Goal: Task Accomplishment & Management: Use online tool/utility

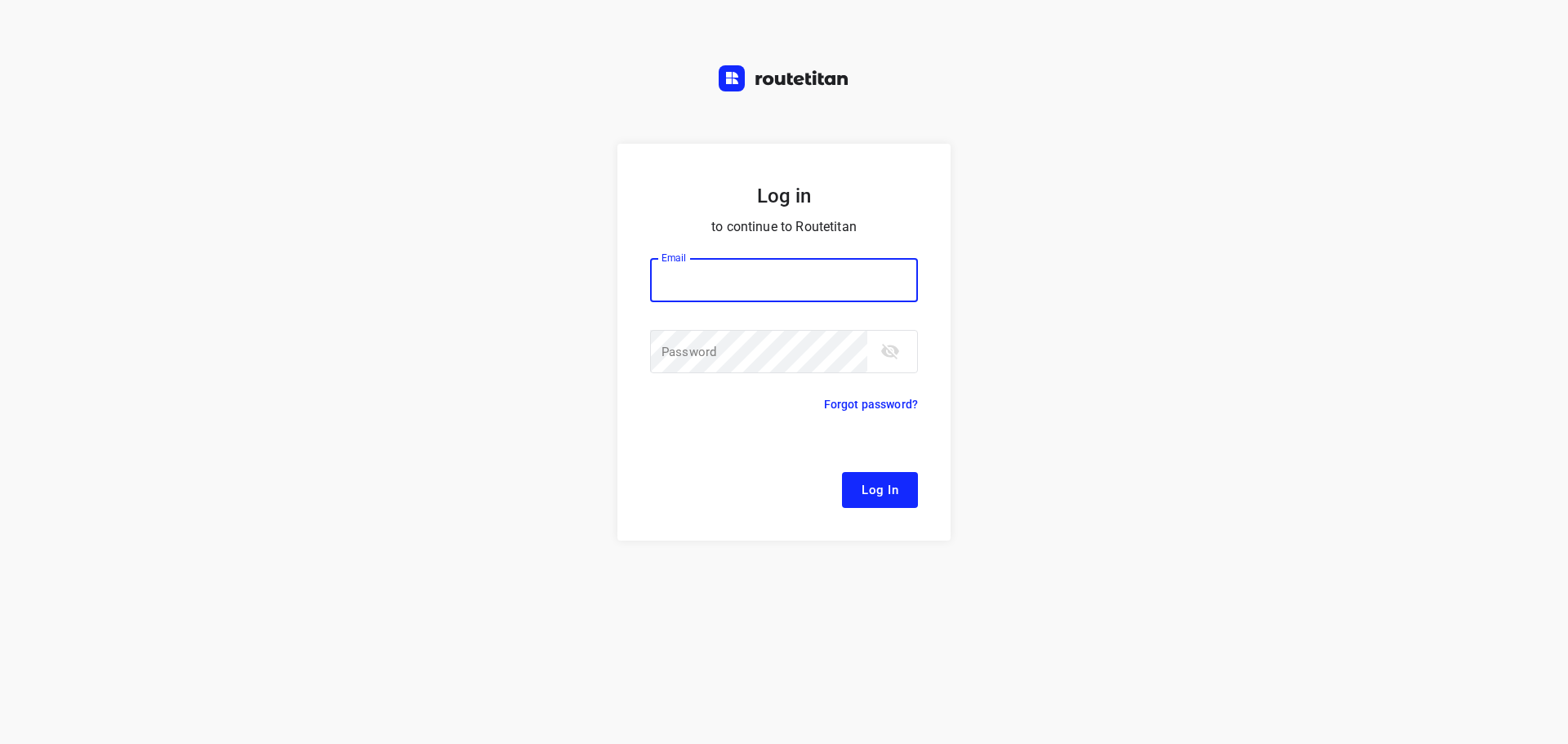
click at [893, 292] on input "email" at bounding box center [784, 279] width 268 height 44
click at [0, 0] on div at bounding box center [0, 0] width 0 height 0
type input "[EMAIL_ADDRESS][DOMAIN_NAME]"
click at [905, 495] on button "Log In" at bounding box center [880, 490] width 76 height 36
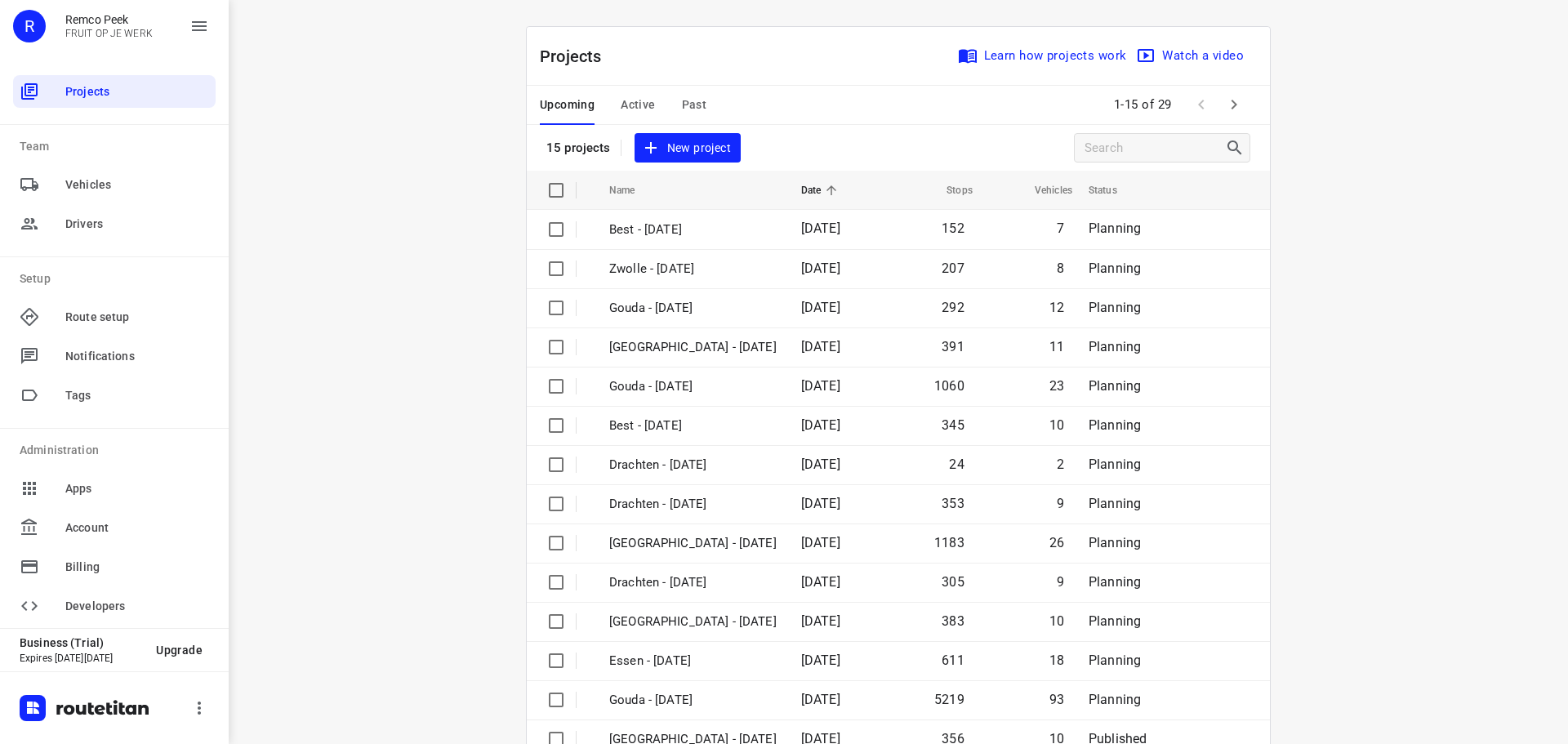
click at [0, 743] on div at bounding box center [0, 744] width 0 height 0
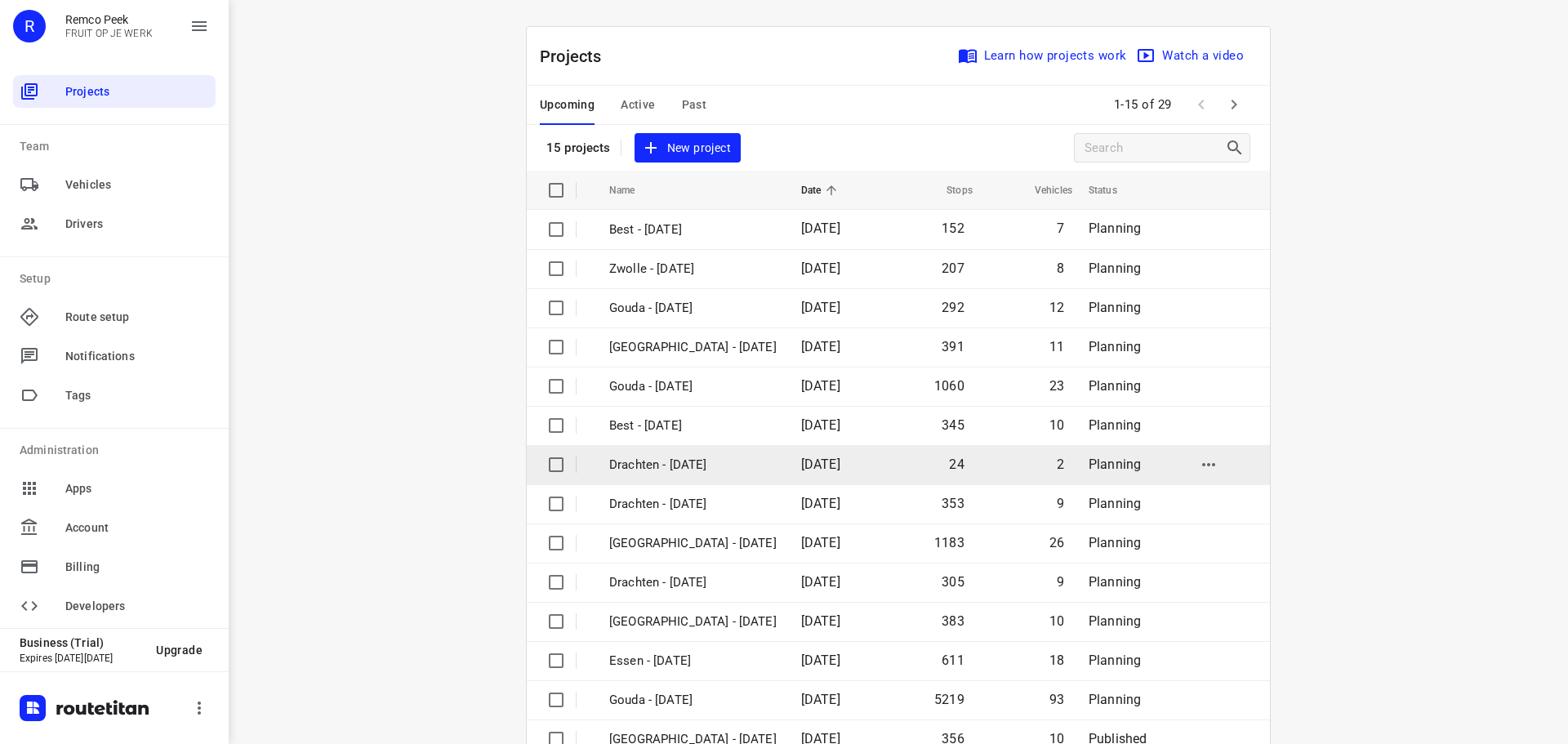
scroll to position [82, 0]
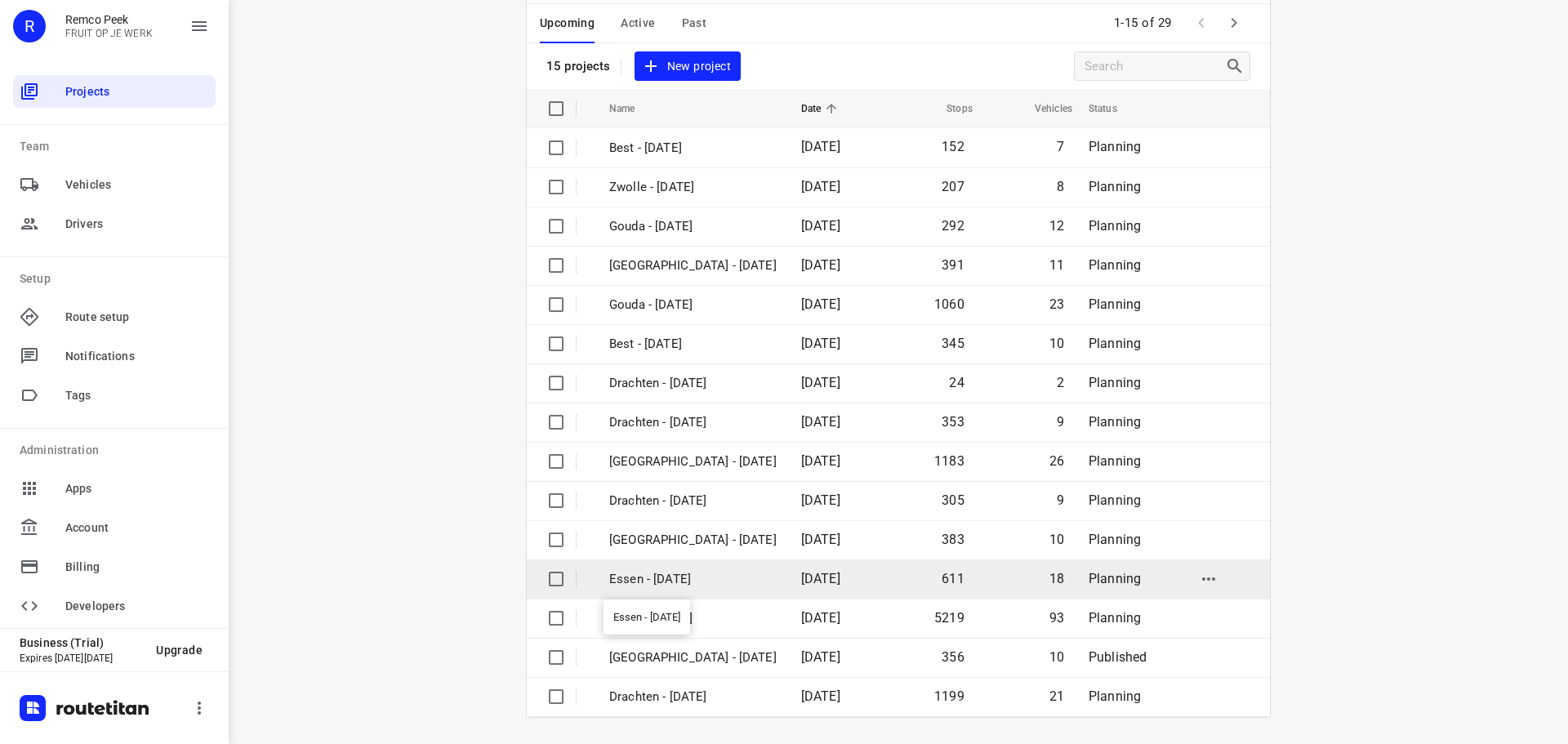
click at [669, 579] on p "Essen - [DATE]" at bounding box center [693, 579] width 168 height 19
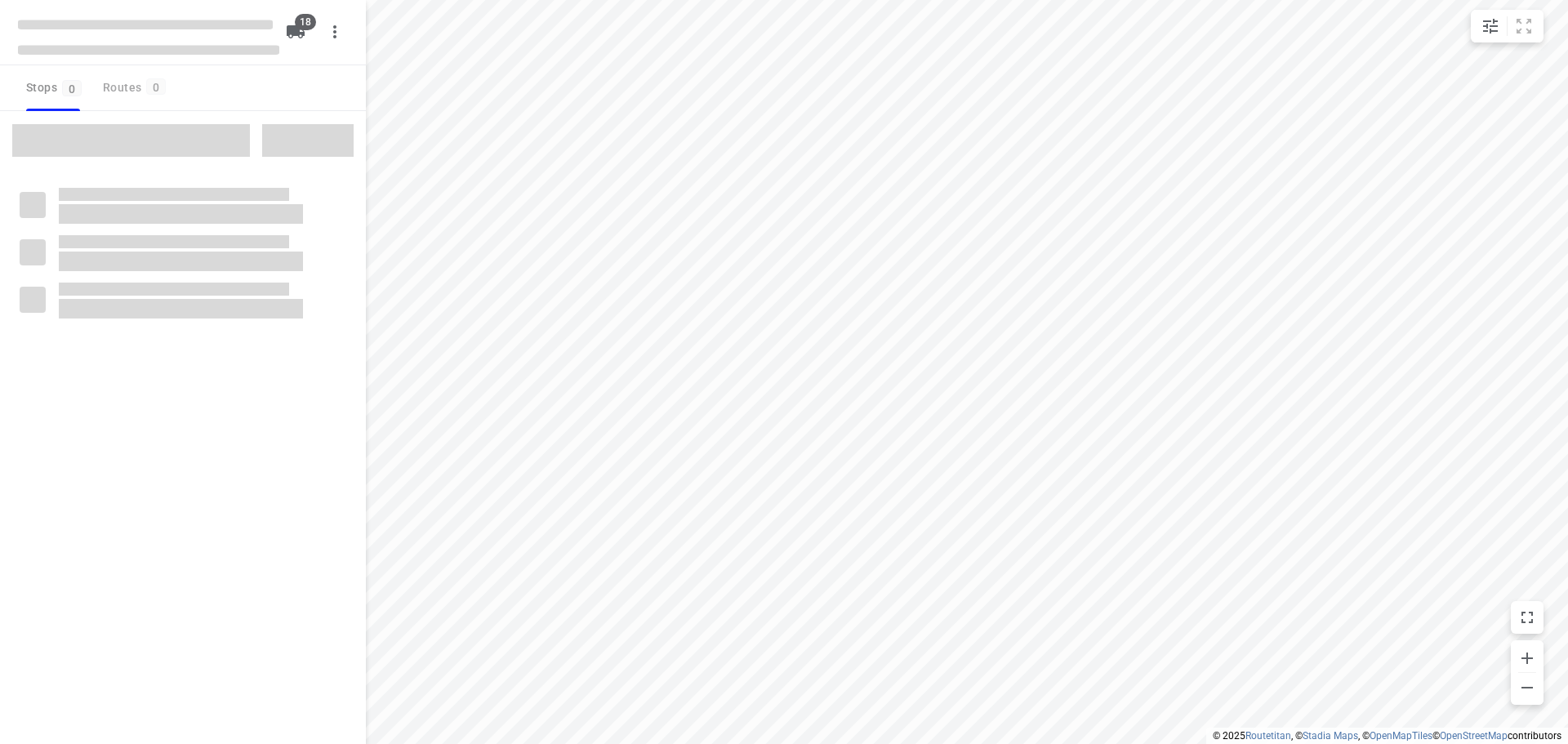
checkbox input "true"
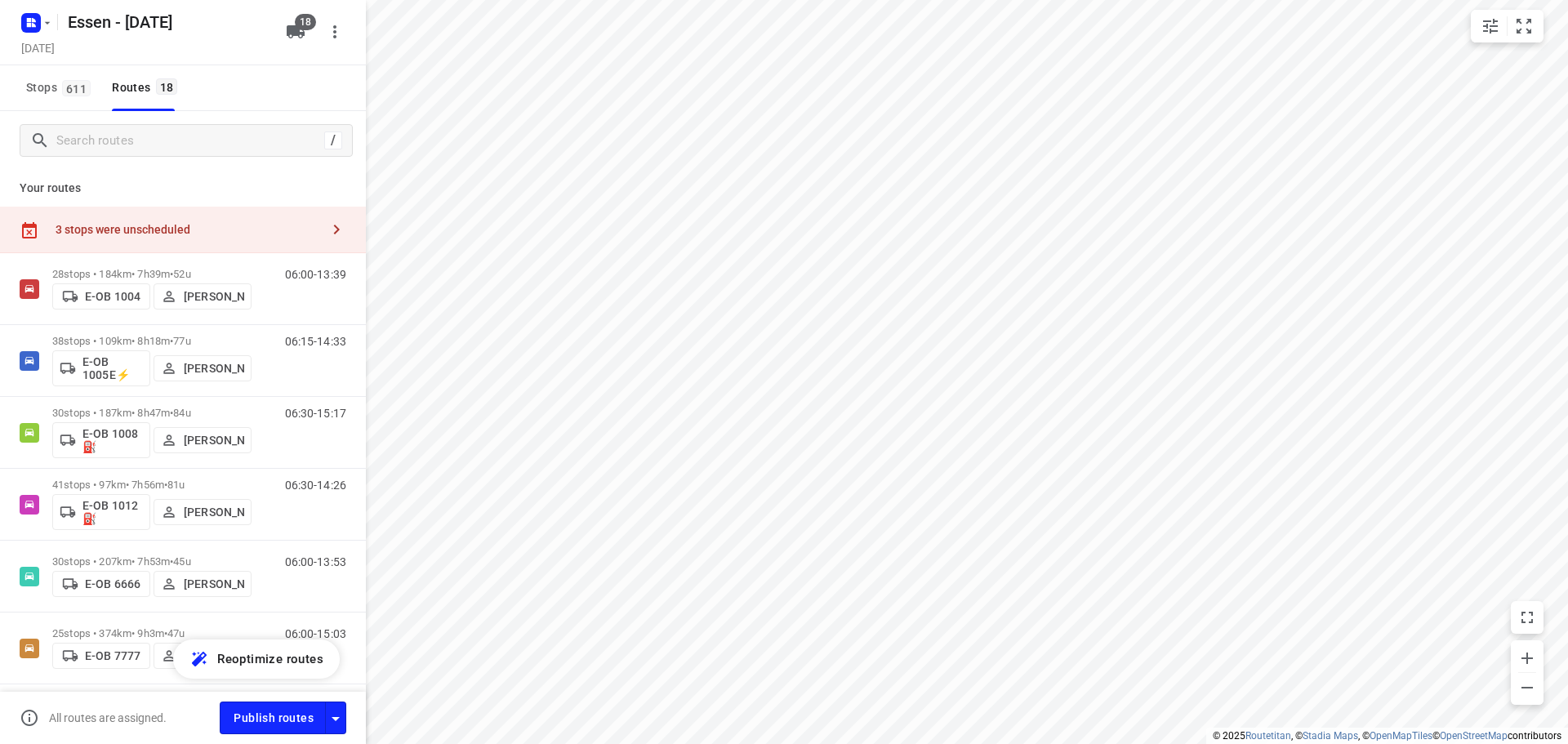
click at [158, 229] on div "3 stops were unscheduled" at bounding box center [188, 229] width 264 height 13
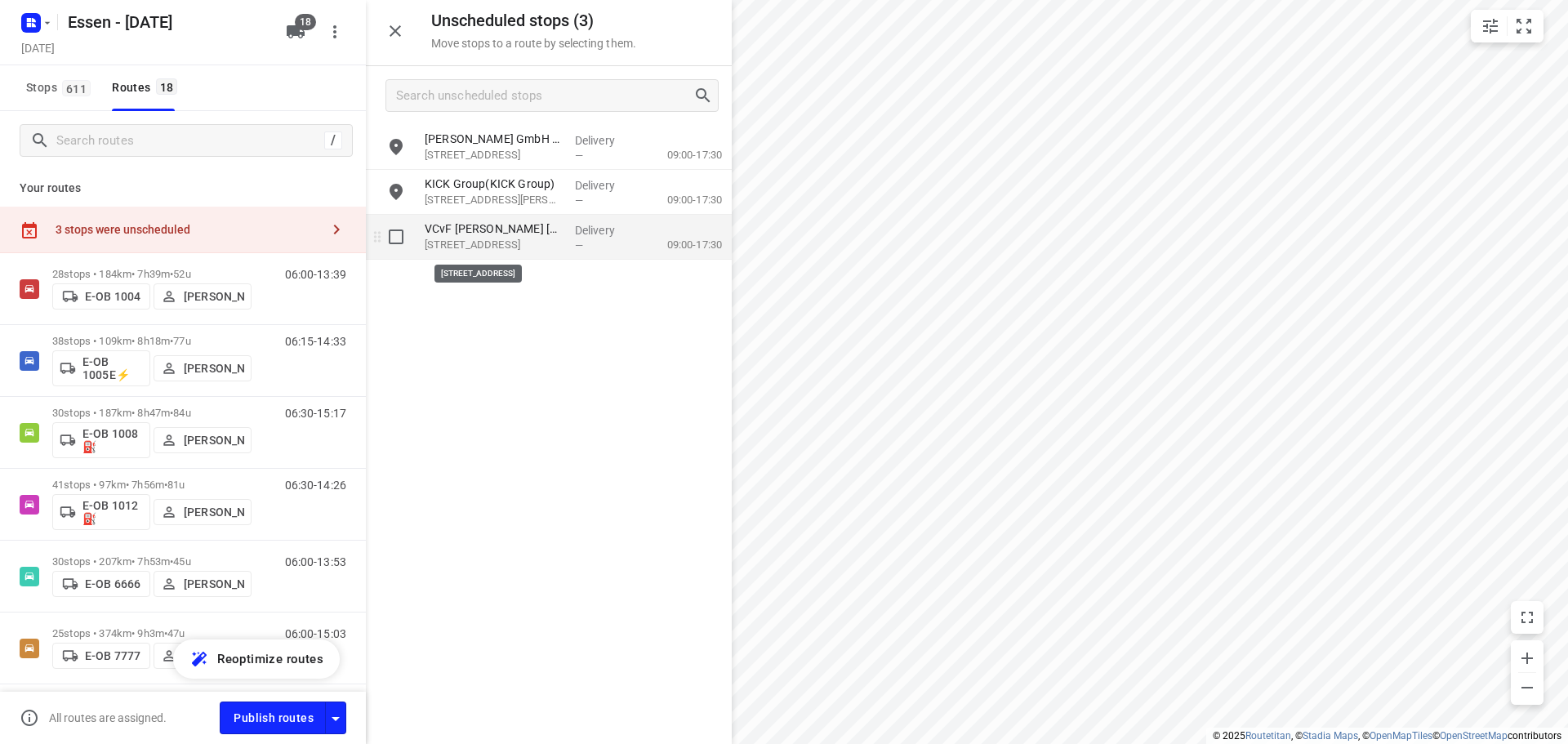
click at [555, 242] on p "[STREET_ADDRESS]" at bounding box center [493, 245] width 137 height 17
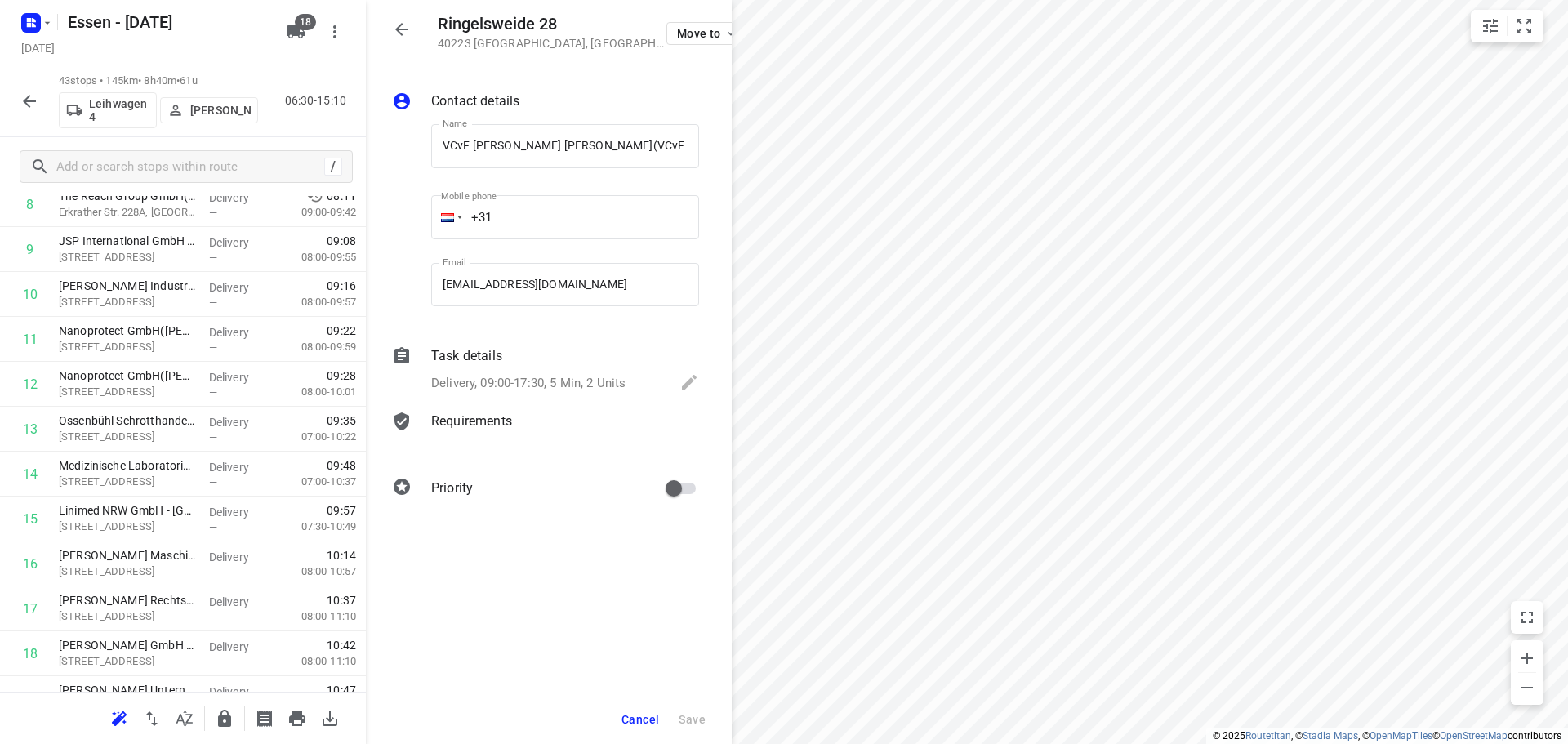
scroll to position [490, 0]
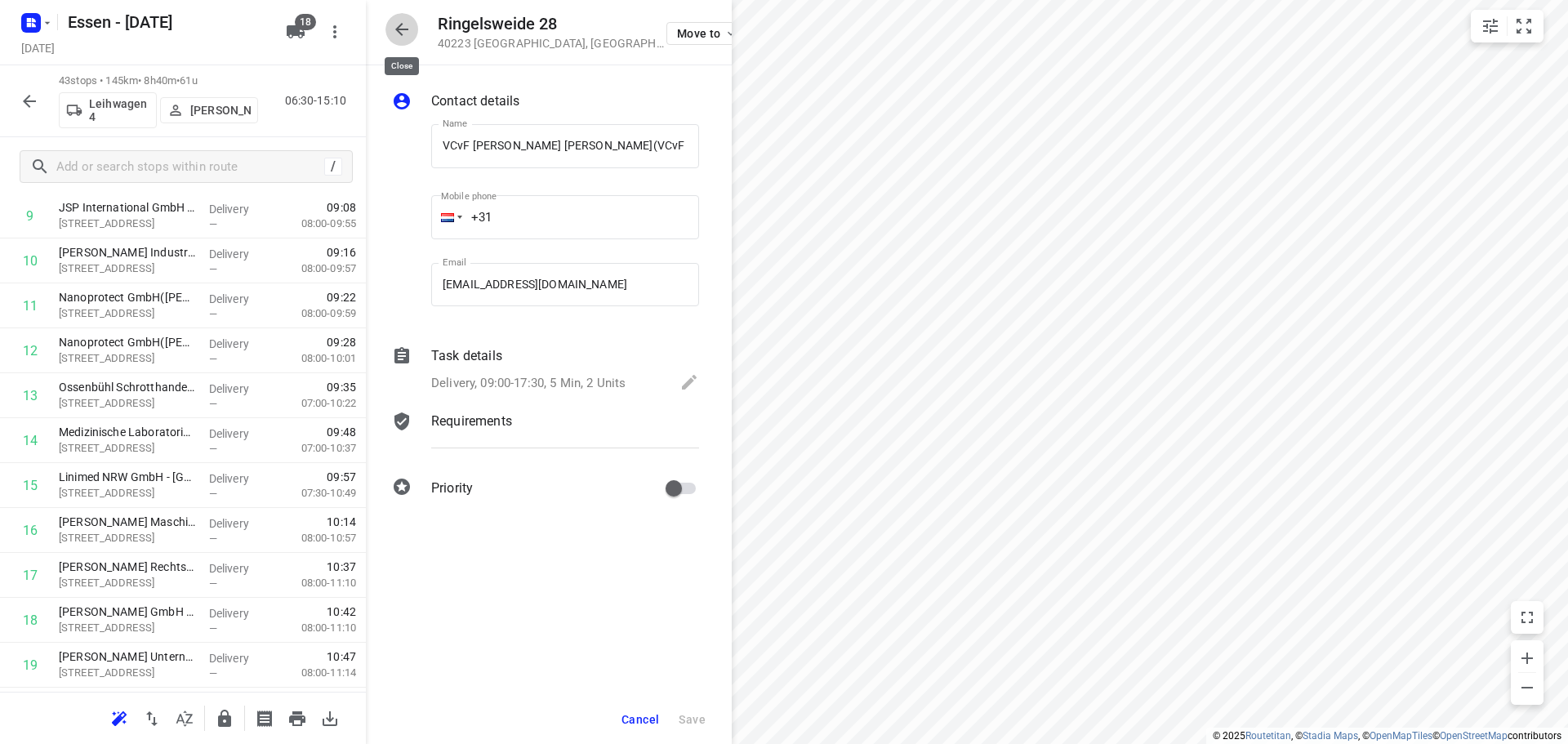
click at [395, 30] on icon "button" at bounding box center [401, 29] width 20 height 20
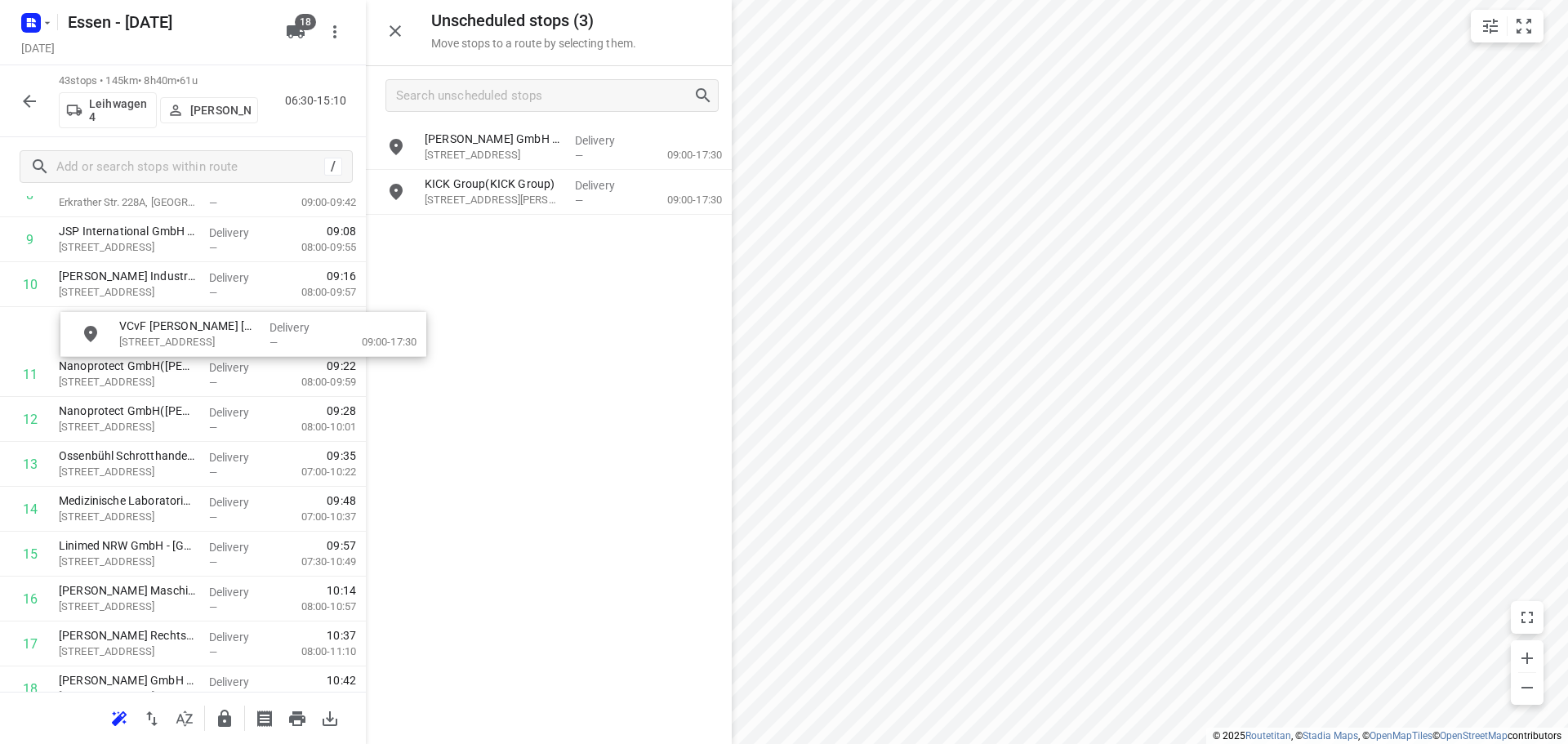
scroll to position [466, 0]
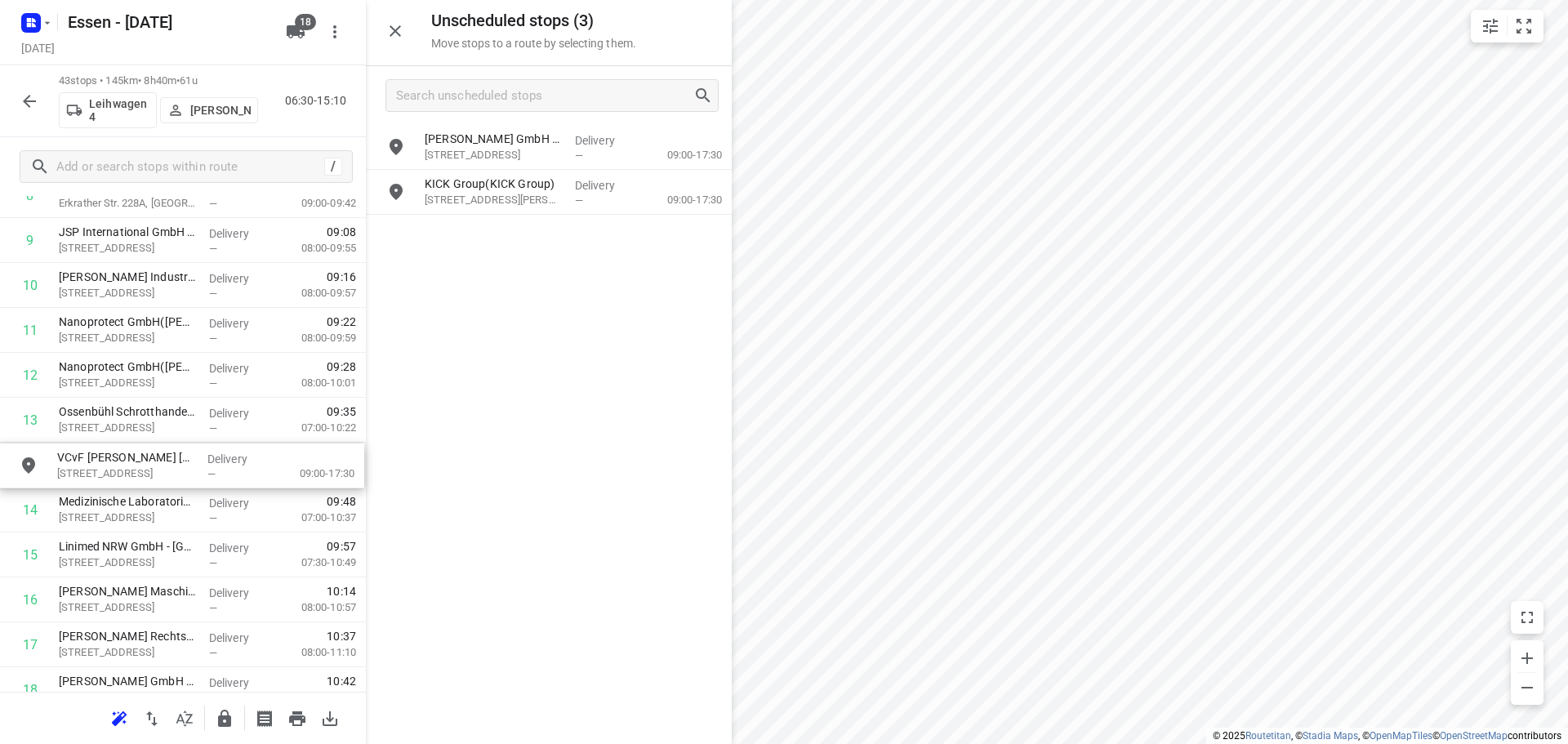
drag, startPoint x: 480, startPoint y: 240, endPoint x: 105, endPoint y: 472, distance: 441.0
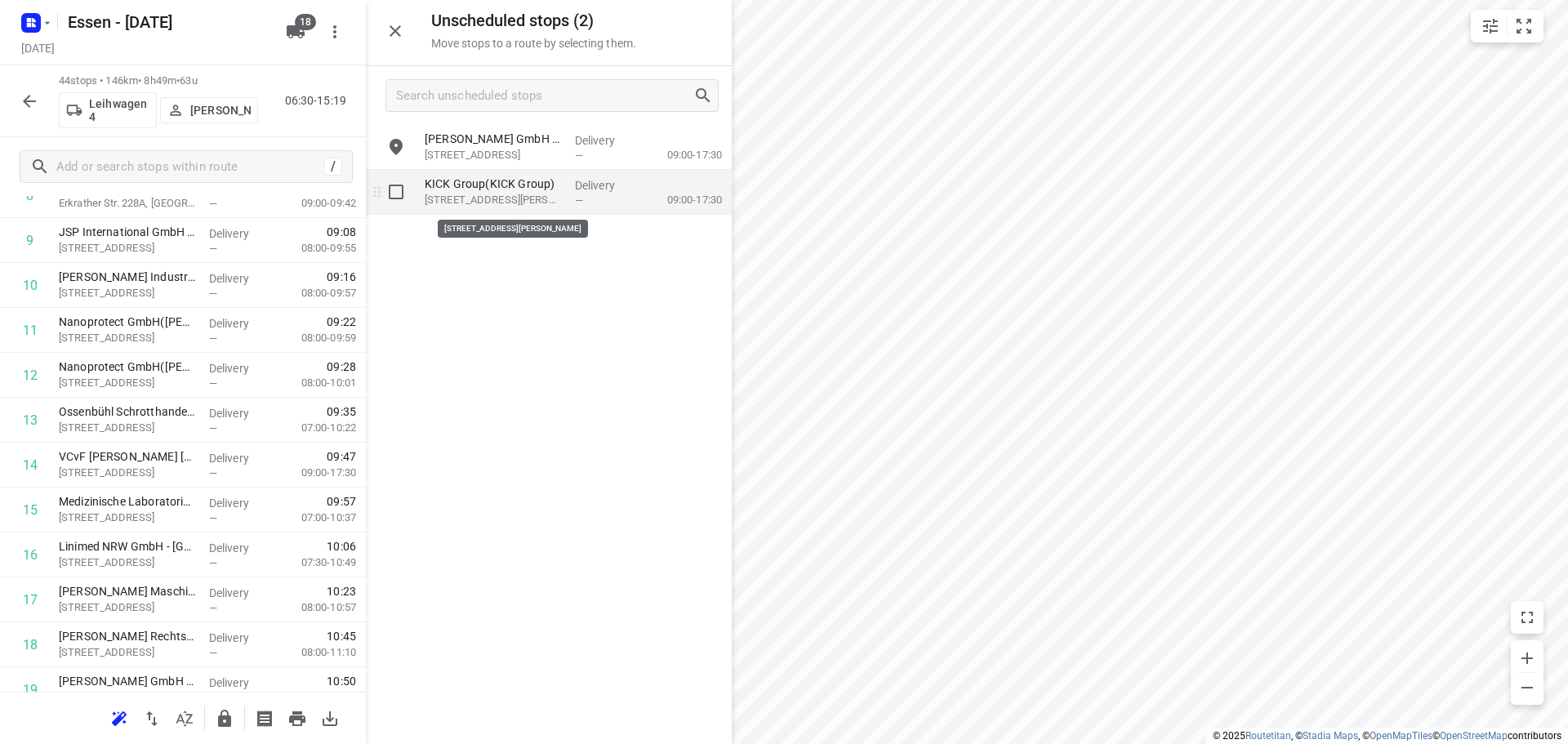
click at [502, 195] on p "[STREET_ADDRESS][PERSON_NAME]" at bounding box center [493, 200] width 137 height 17
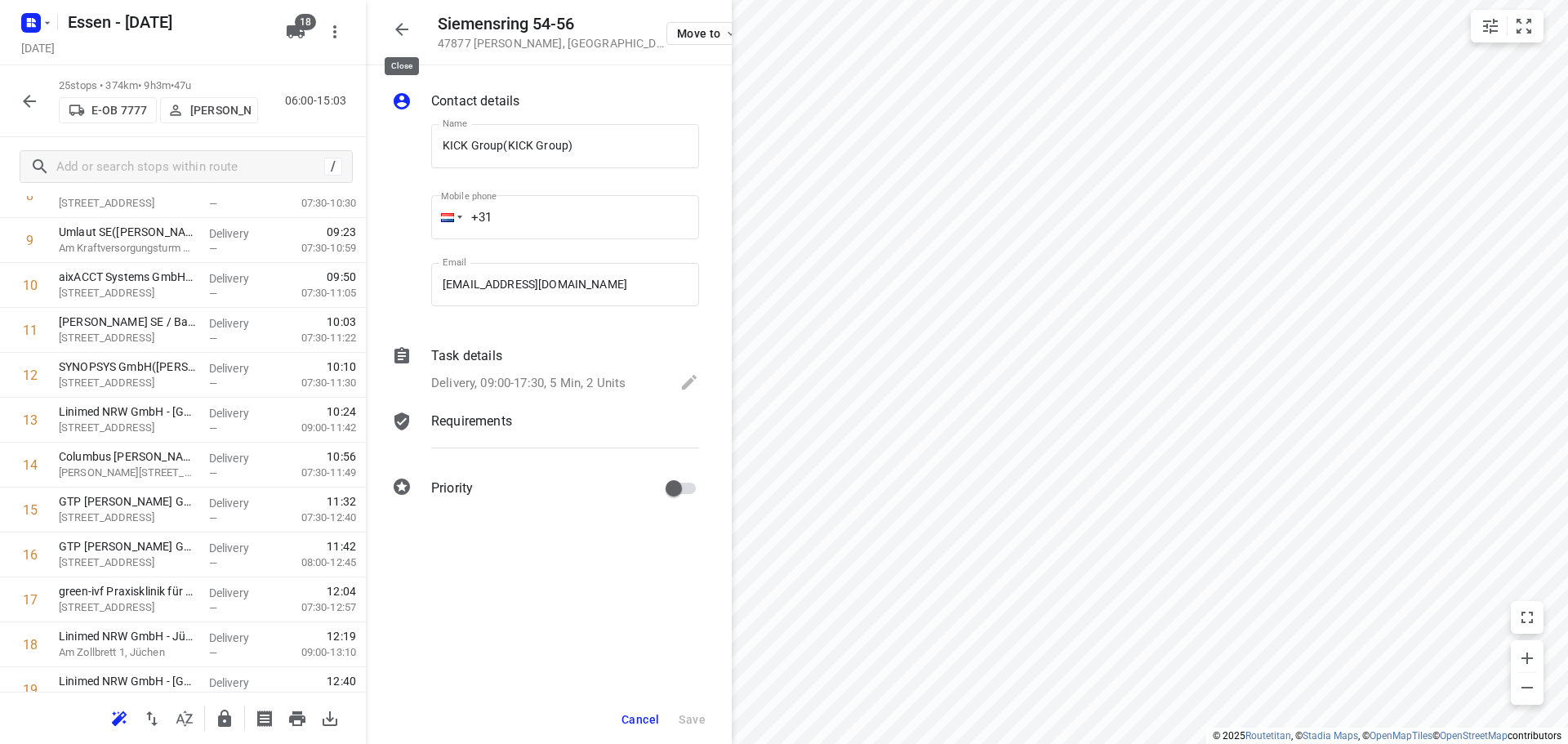
click at [399, 31] on icon "button" at bounding box center [402, 30] width 13 height 13
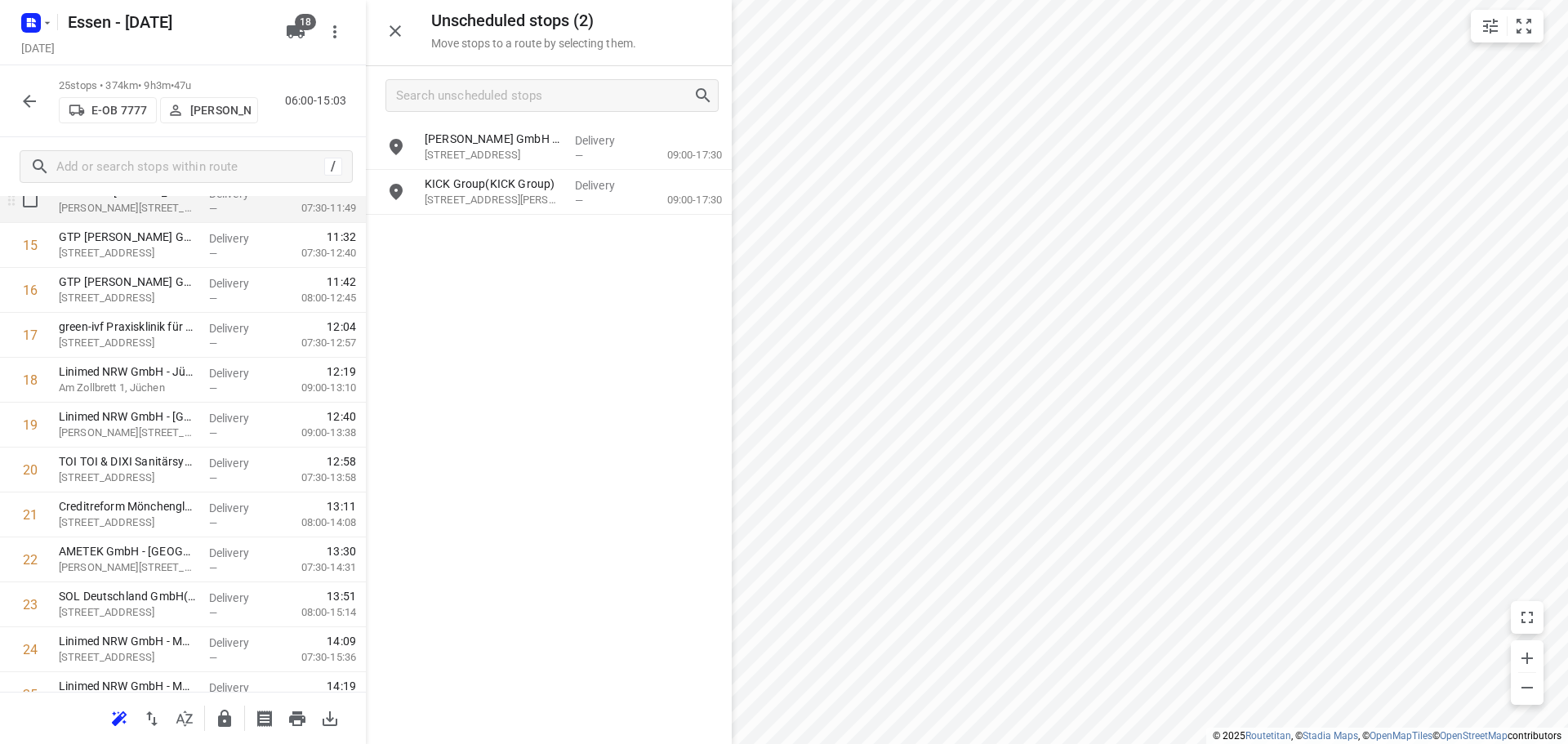
scroll to position [801, 0]
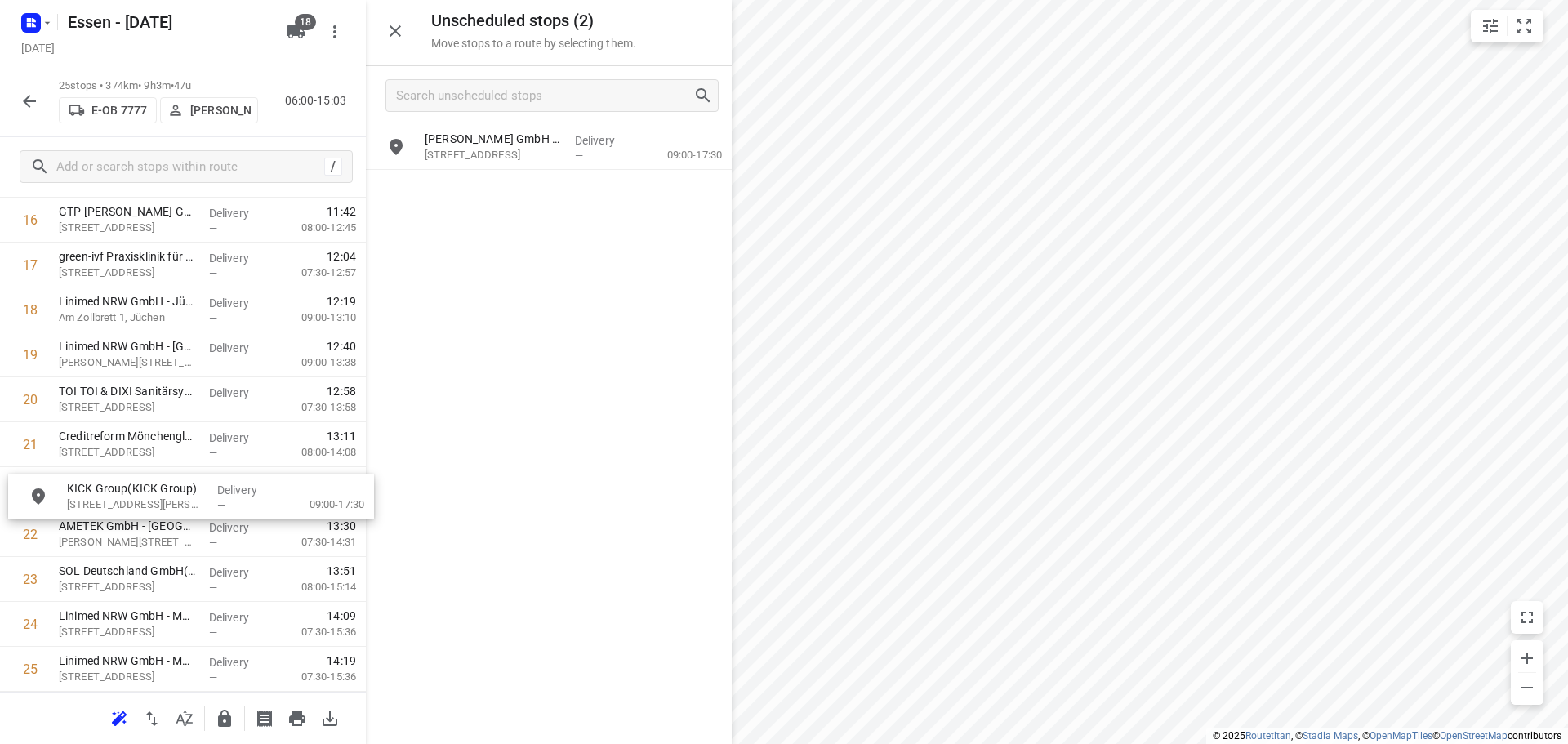
drag, startPoint x: 476, startPoint y: 199, endPoint x: 115, endPoint y: 506, distance: 473.9
click at [30, 97] on icon "button" at bounding box center [29, 101] width 20 height 20
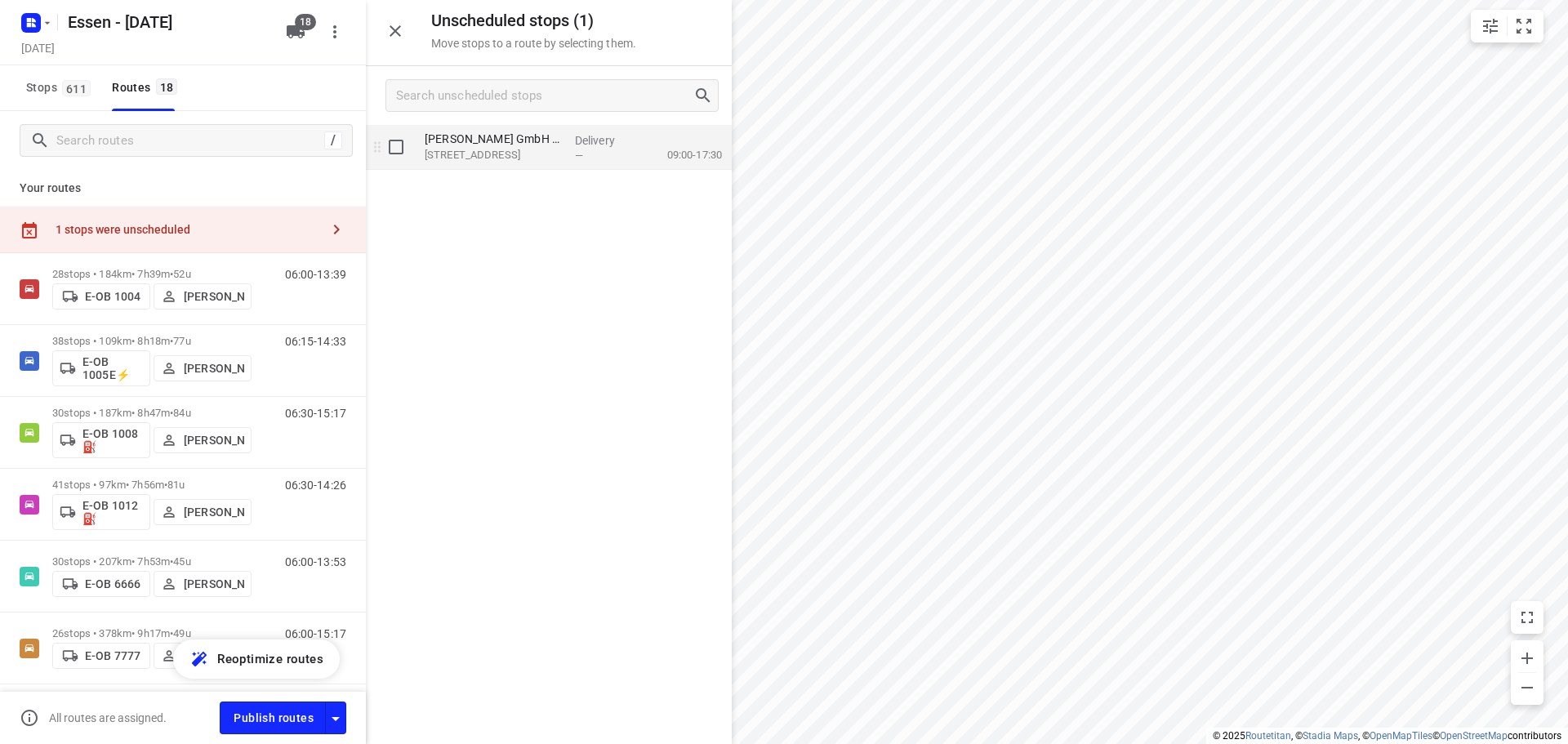
click at [504, 156] on p "[STREET_ADDRESS]" at bounding box center [493, 156] width 137 height 17
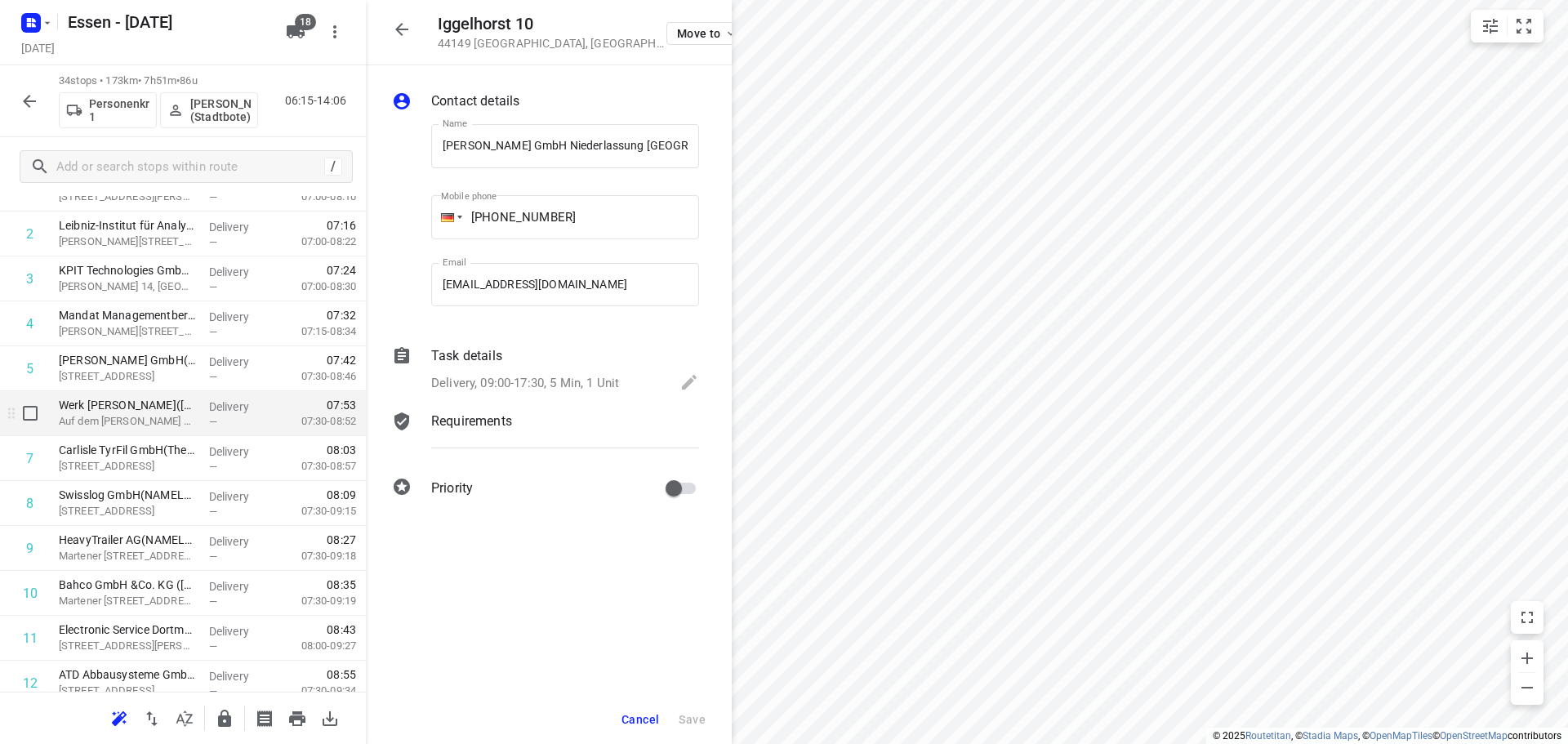
scroll to position [163, 0]
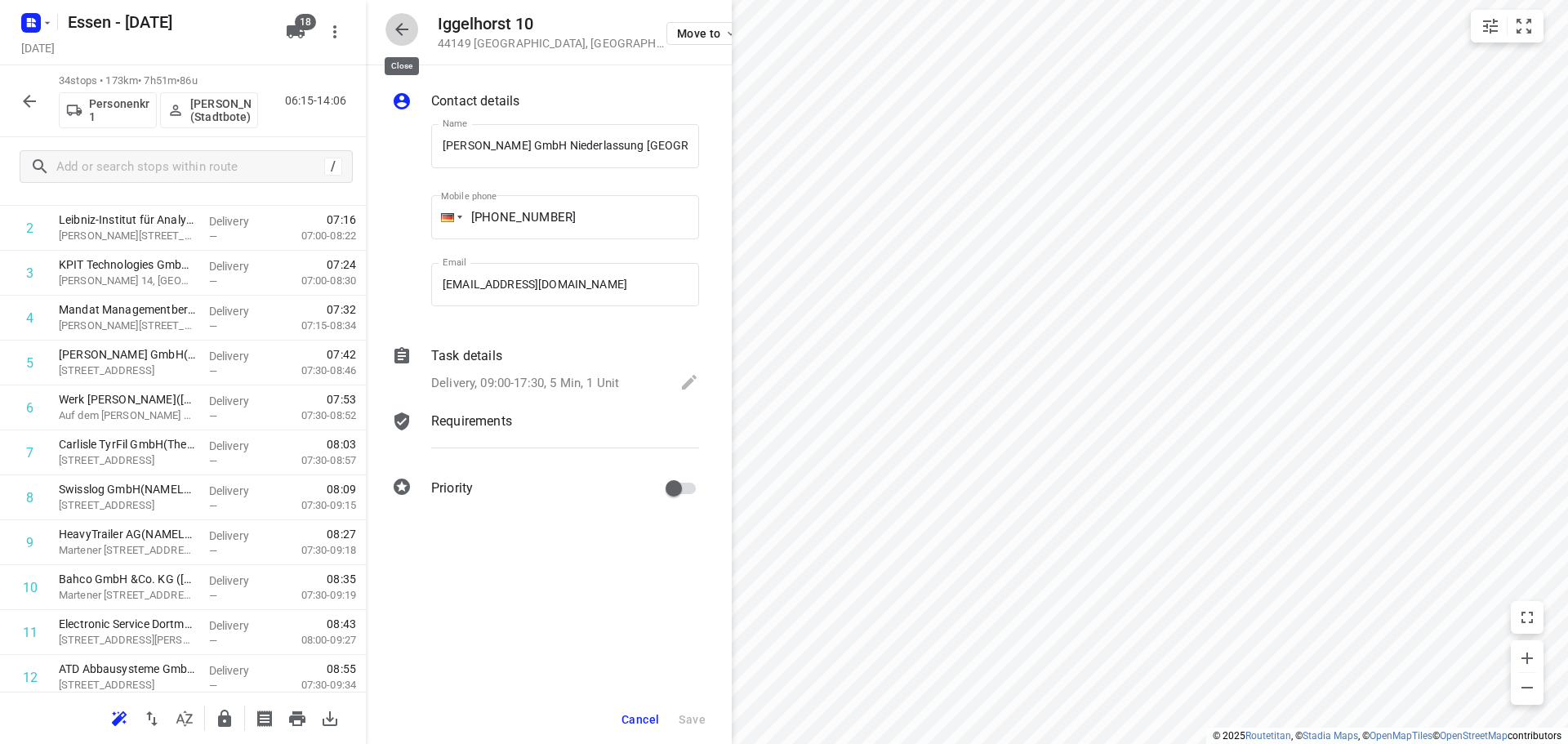
click at [395, 25] on icon "button" at bounding box center [401, 29] width 20 height 20
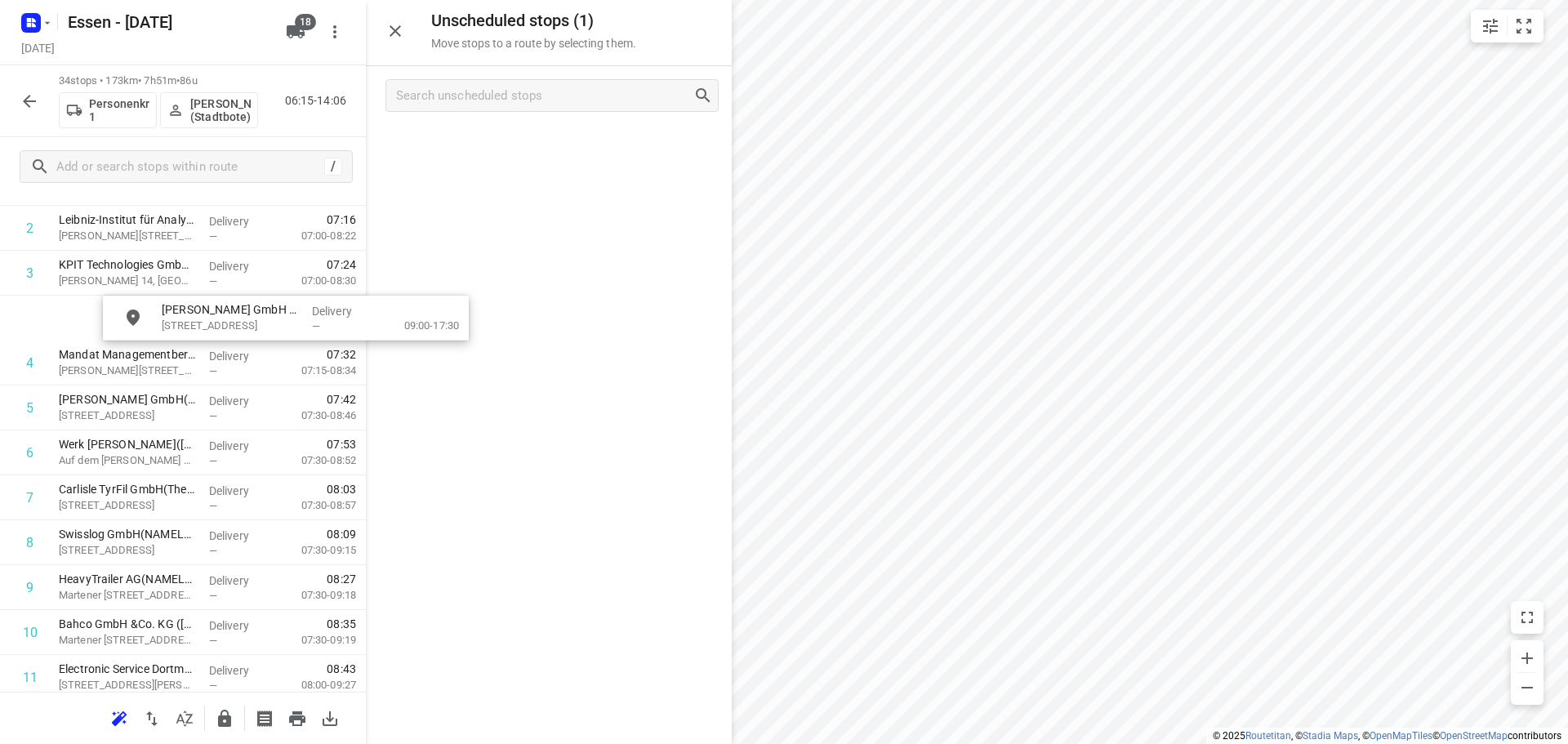
scroll to position [154, 0]
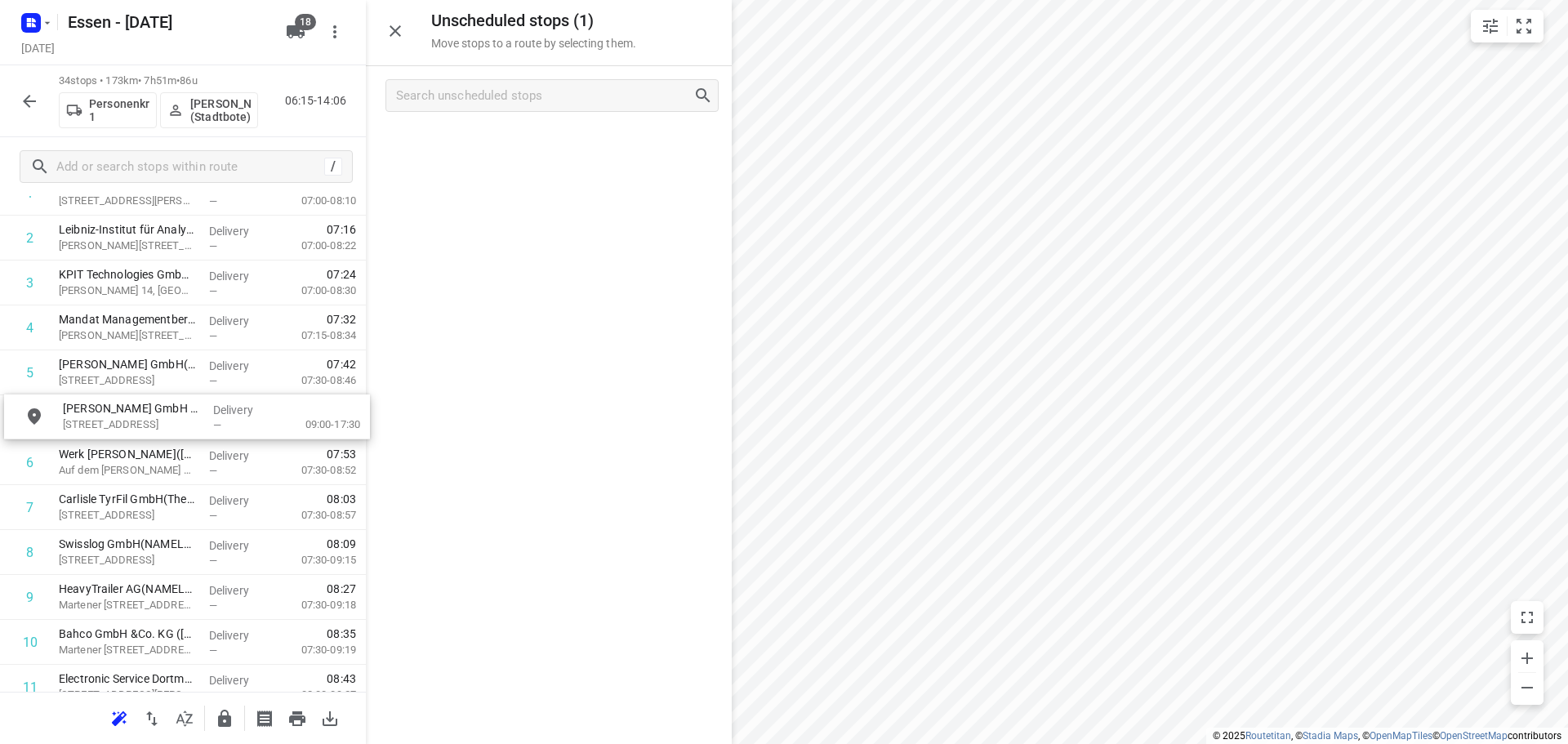
drag, startPoint x: 455, startPoint y: 148, endPoint x: 88, endPoint y: 423, distance: 458.6
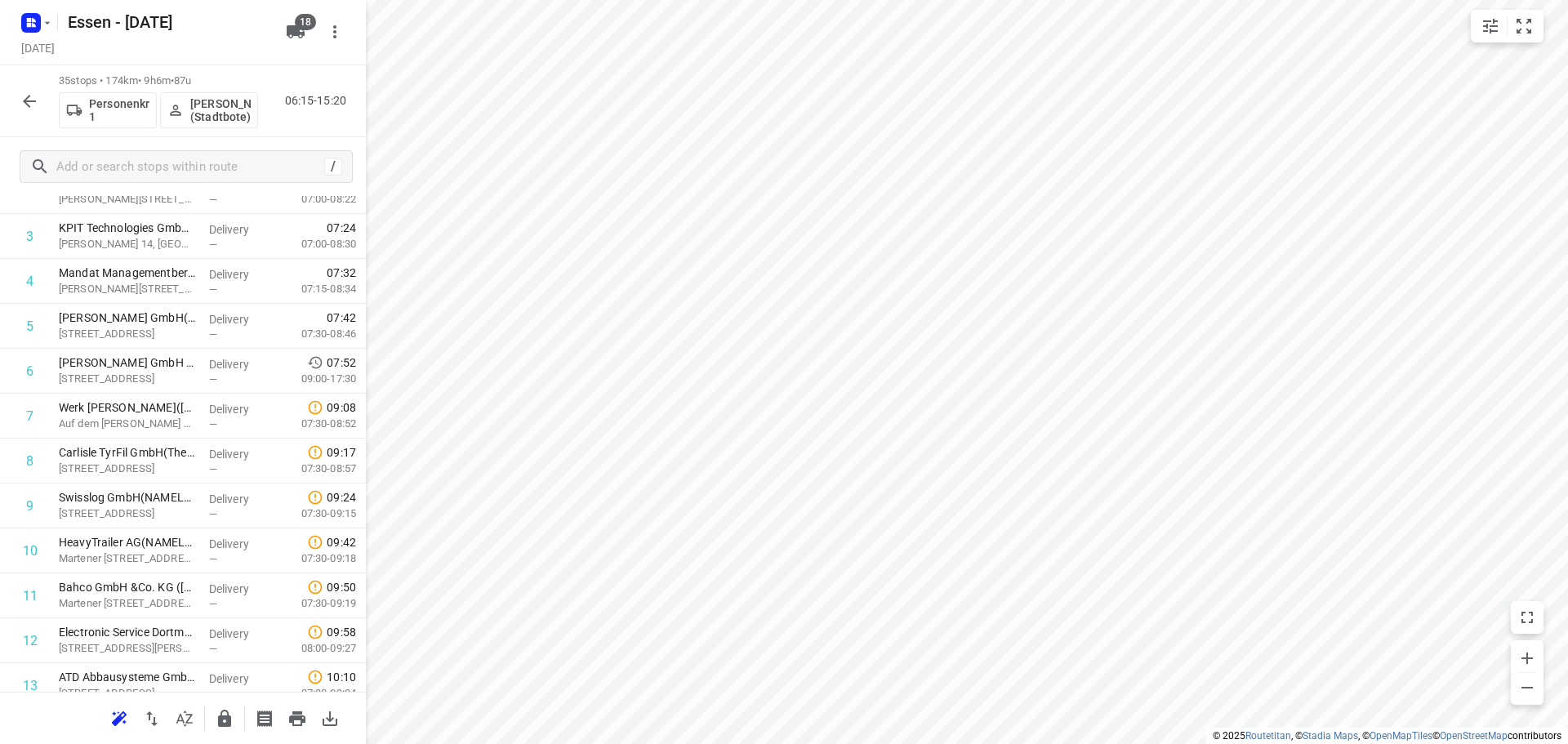
click at [47, 96] on div "35 stops • 174km • 9h6m • 87u Personenkraftwagen 1 [PERSON_NAME] ([GEOGRAPHIC_D…" at bounding box center [182, 101] width 366 height 72
click at [31, 106] on icon "button" at bounding box center [29, 101] width 20 height 20
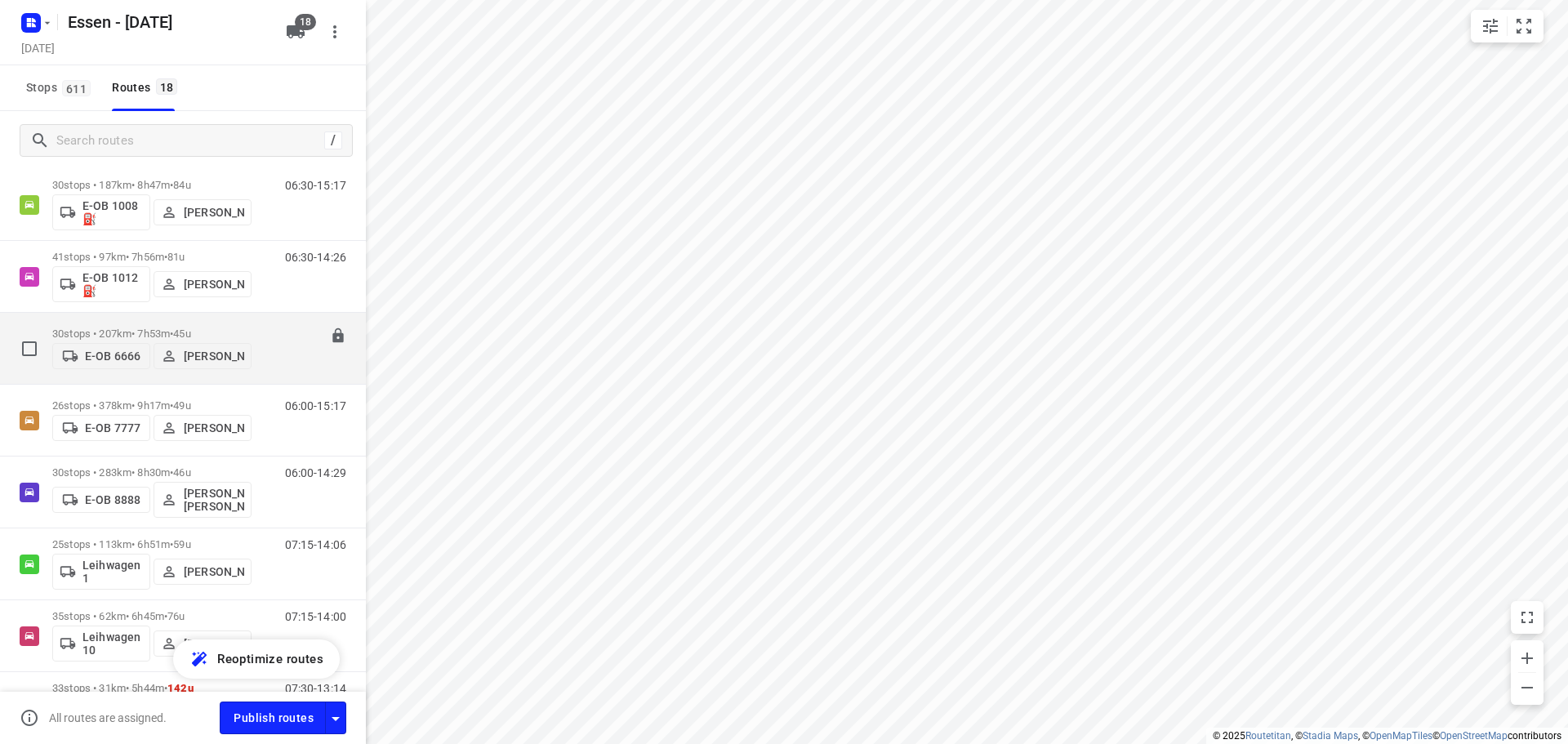
scroll to position [82, 0]
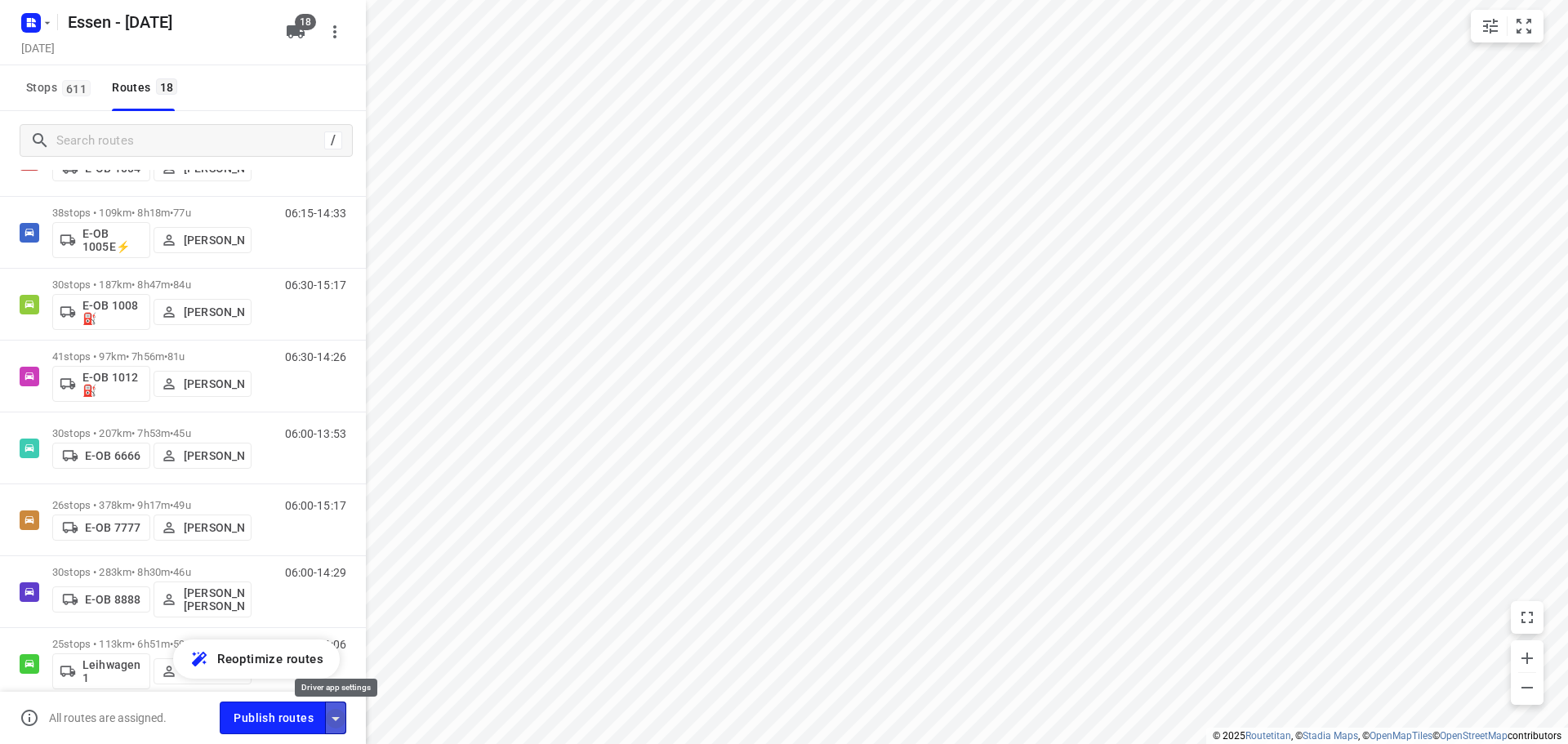
click at [334, 714] on icon "button" at bounding box center [335, 718] width 20 height 20
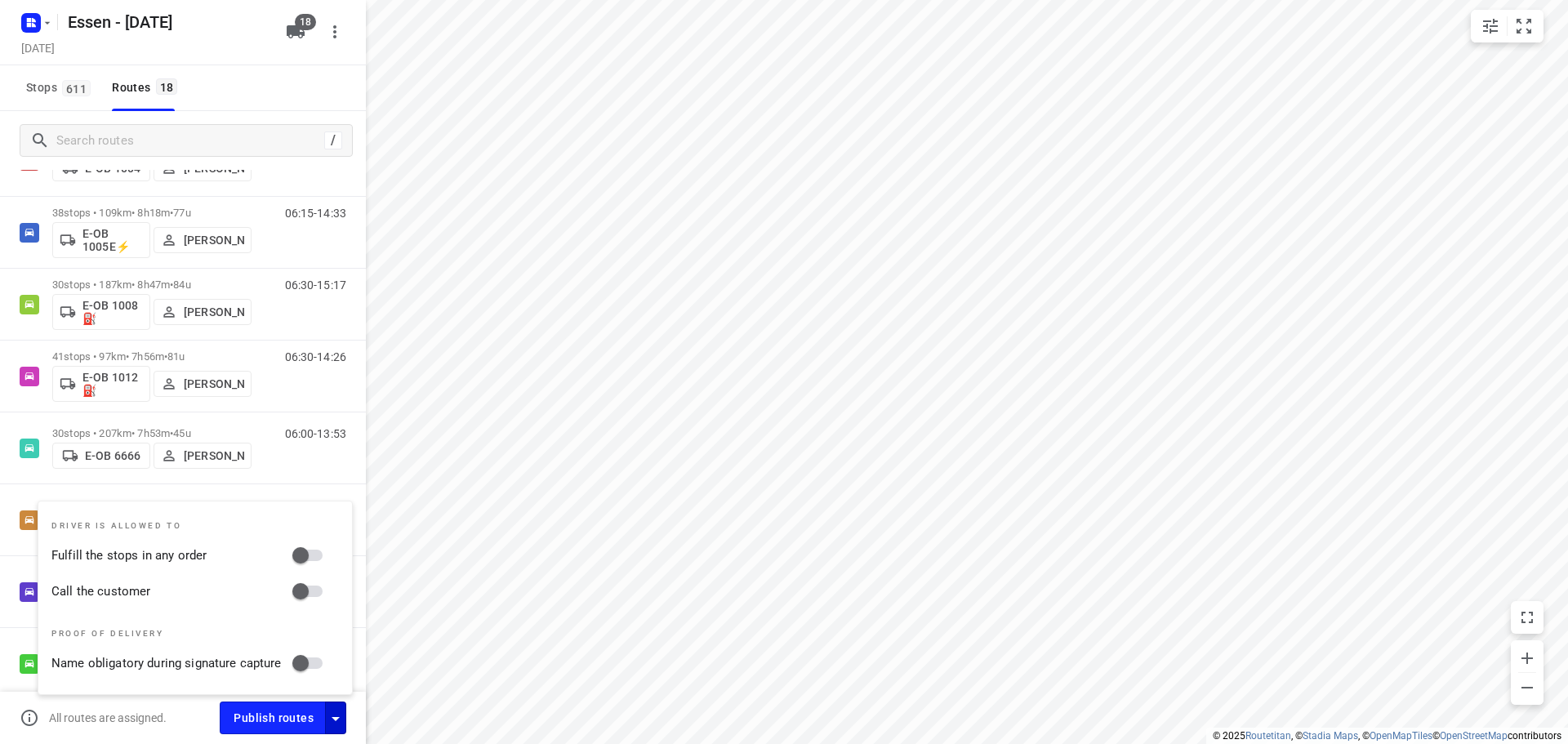
click at [303, 552] on input "Fulfill the stops in any order" at bounding box center [301, 555] width 93 height 31
checkbox input "true"
click at [303, 588] on input "Call the customer" at bounding box center [301, 590] width 93 height 31
checkbox input "true"
click at [284, 88] on div "Stops 611 Routes 18" at bounding box center [182, 88] width 366 height 46
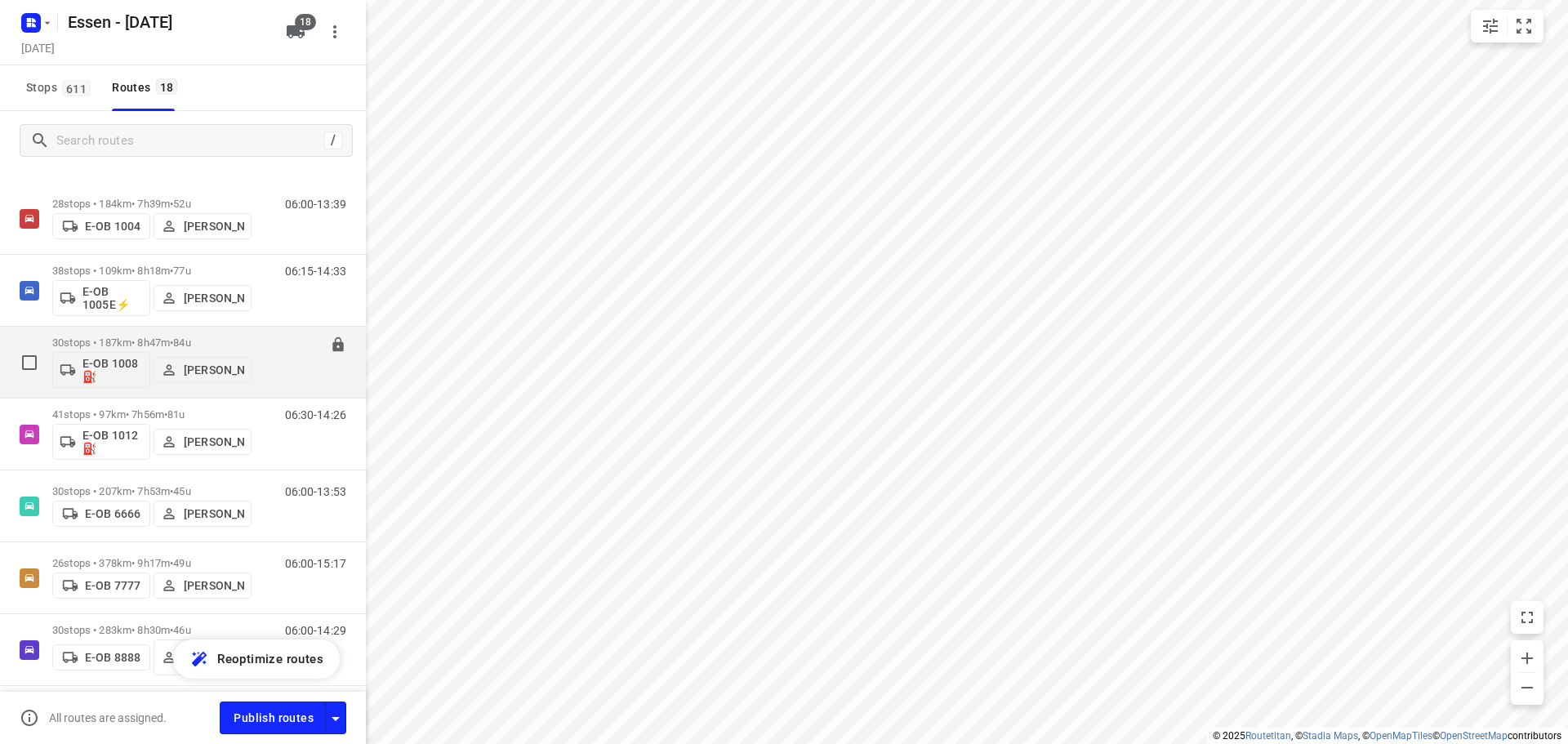
scroll to position [0, 0]
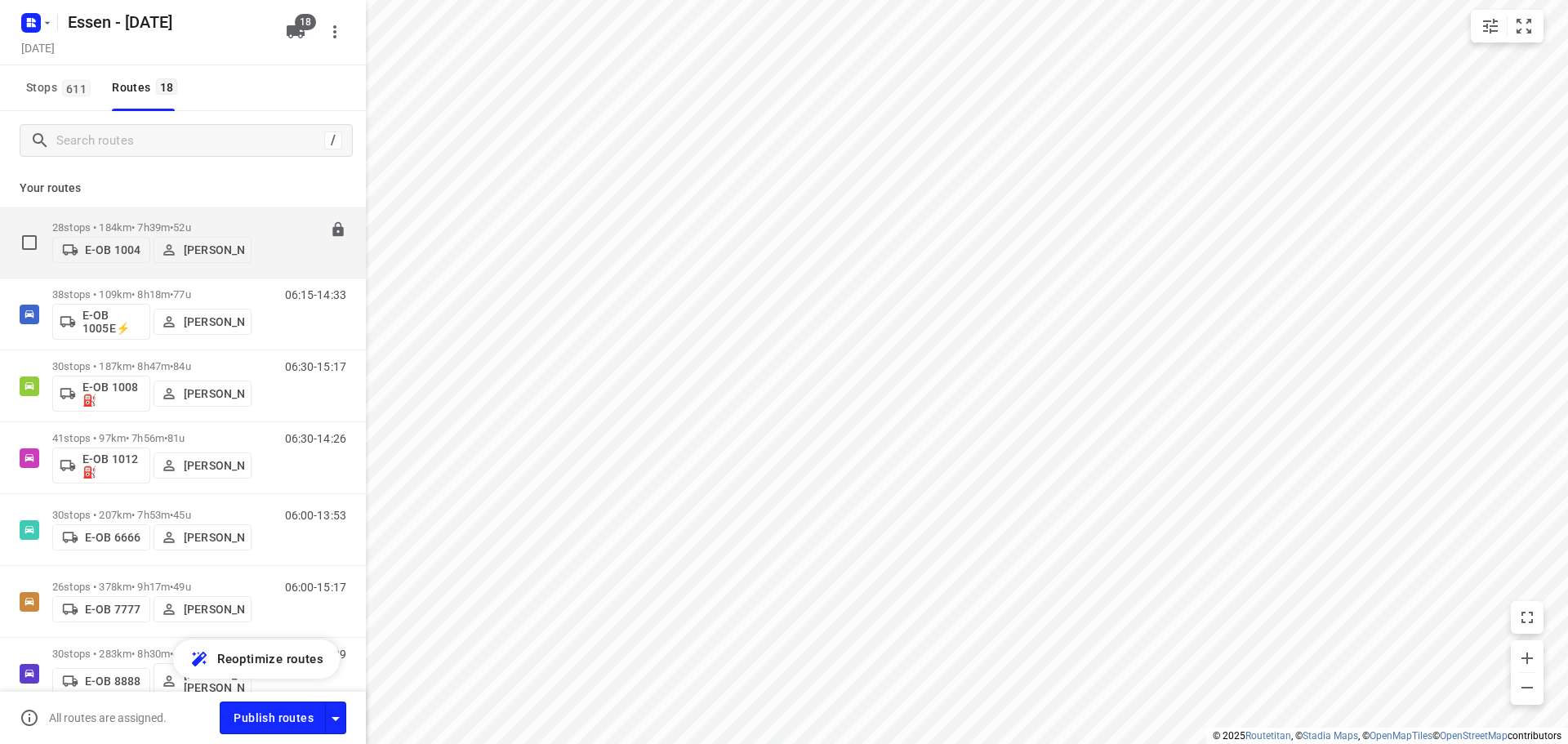
click at [156, 223] on p "28 stops • 184km • 7h39m • 52u" at bounding box center [152, 227] width 199 height 12
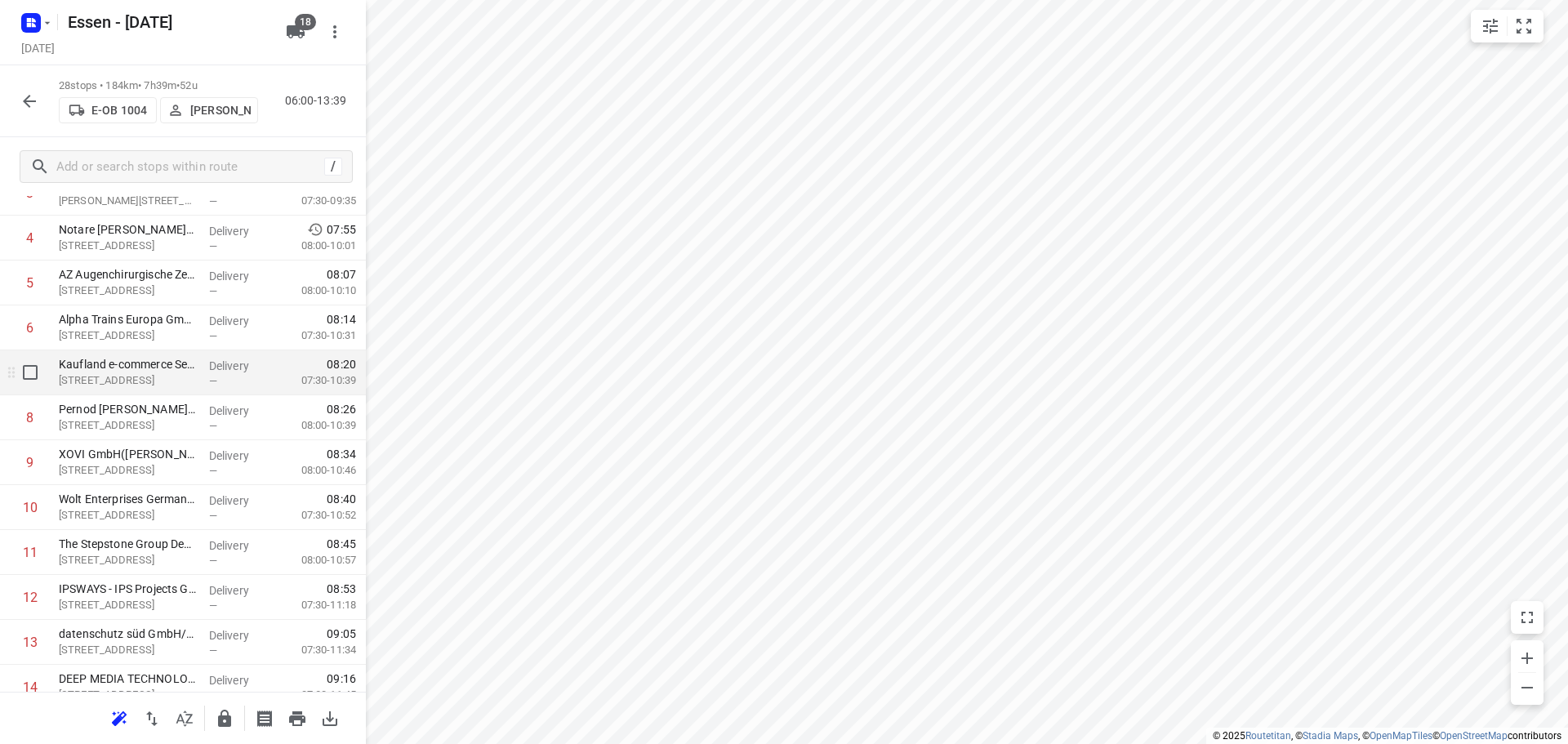
scroll to position [327, 0]
drag, startPoint x: 103, startPoint y: 511, endPoint x: 110, endPoint y: 336, distance: 175.1
click at [110, 336] on div "1 AVG Ressourcen GmbH([PERSON_NAME]) [STREET_ADDRESS] Delivery — 06:53 06:30-08…" at bounding box center [182, 579] width 366 height 1258
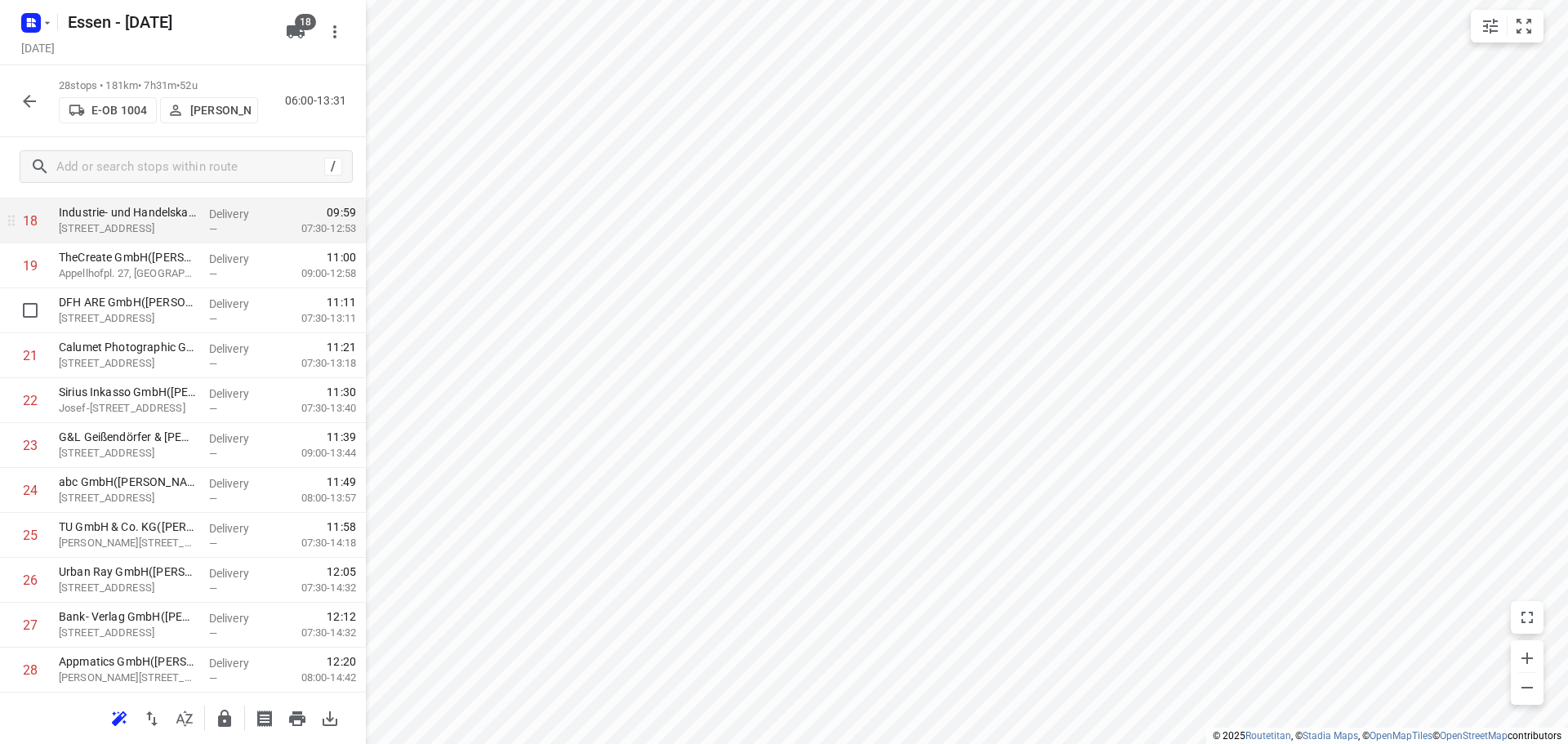
scroll to position [888, 0]
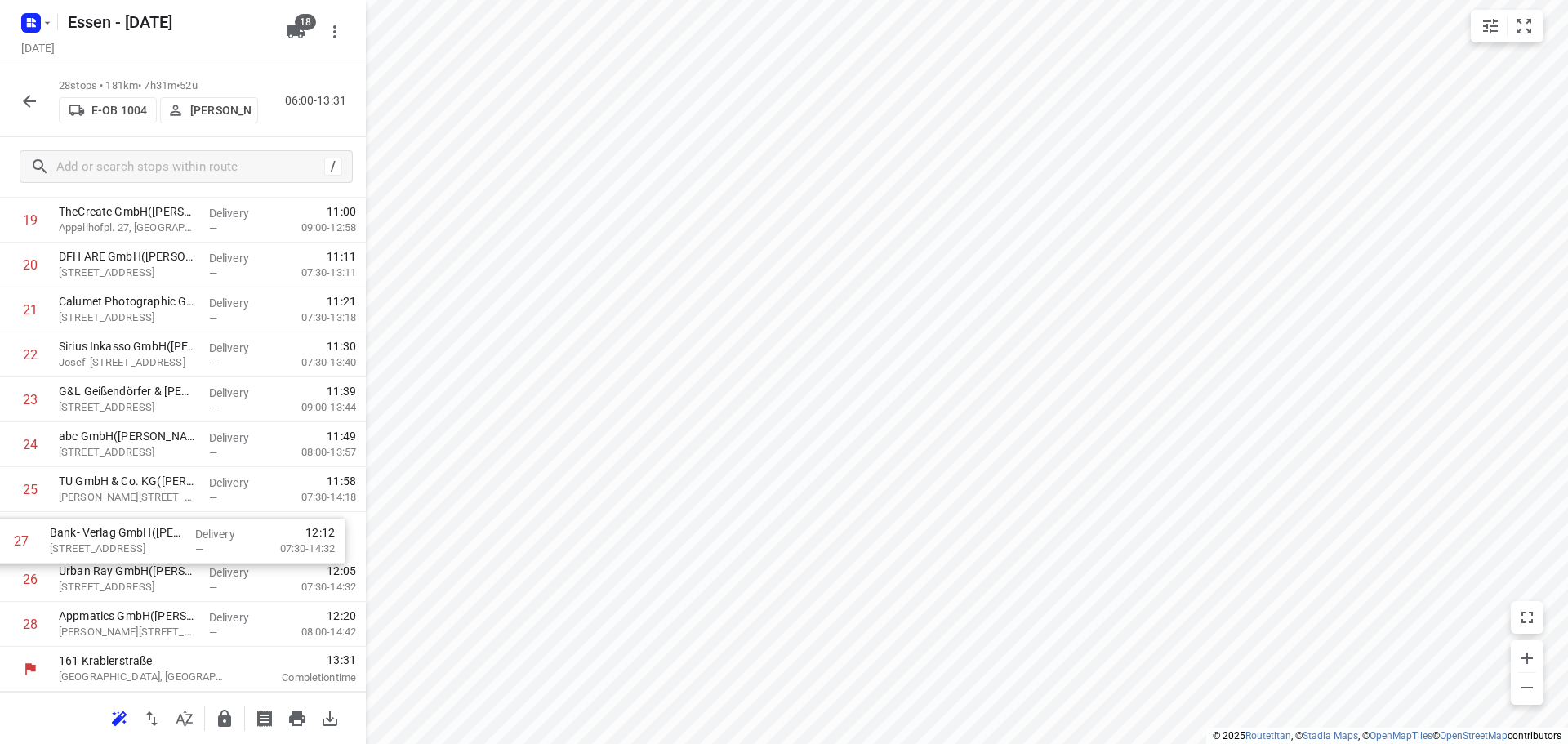
drag, startPoint x: 145, startPoint y: 586, endPoint x: 136, endPoint y: 542, distance: 44.9
click at [136, 542] on div "1 AVG Ressourcen GmbH([PERSON_NAME]) [STREET_ADDRESS] Delivery — 06:53 06:30-08…" at bounding box center [182, 18] width 366 height 1258
click at [225, 721] on icon "button" at bounding box center [224, 718] width 20 height 20
click at [32, 105] on icon "button" at bounding box center [29, 101] width 20 height 20
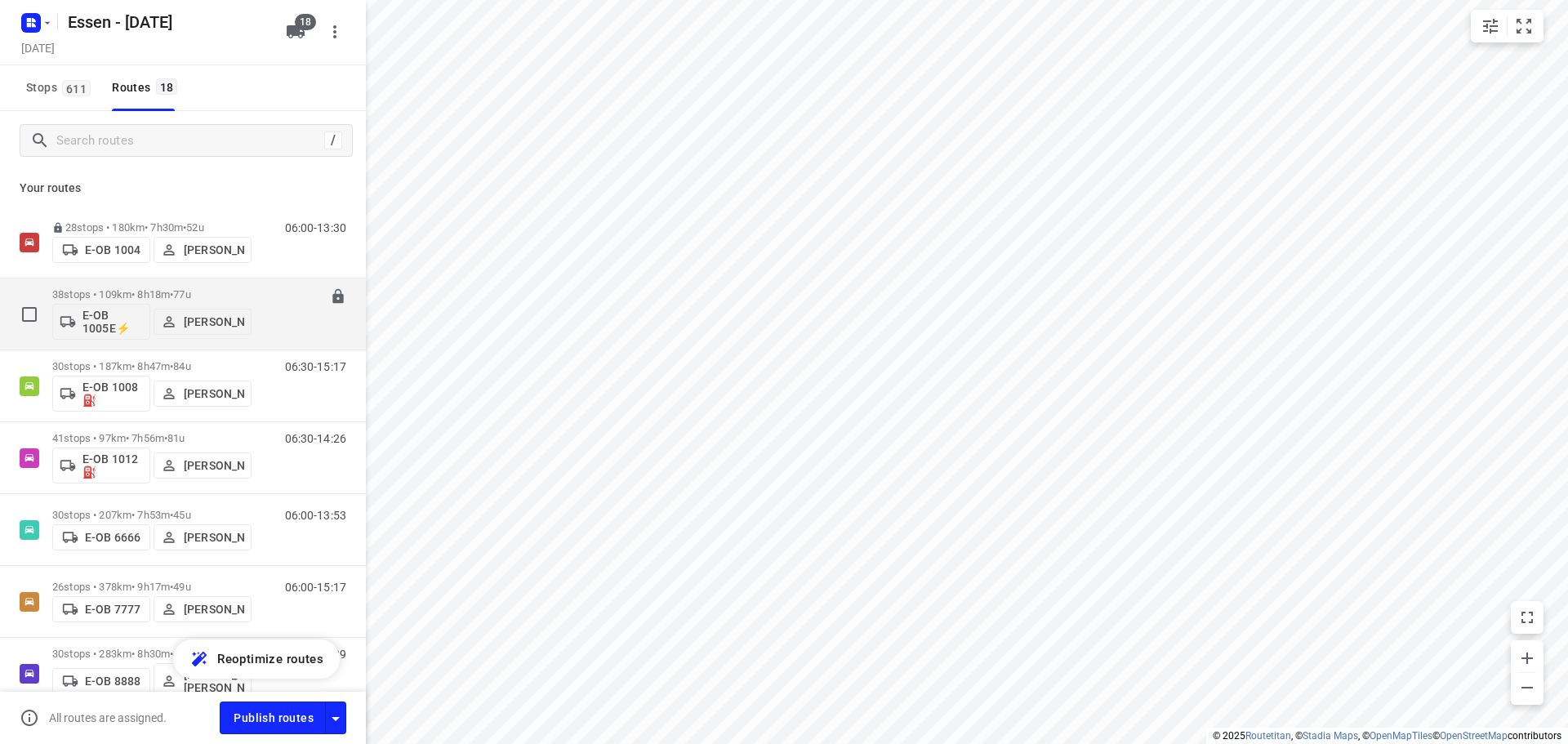
click at [131, 296] on p "38 stops • 109km • 8h18m • 77u" at bounding box center [152, 294] width 199 height 12
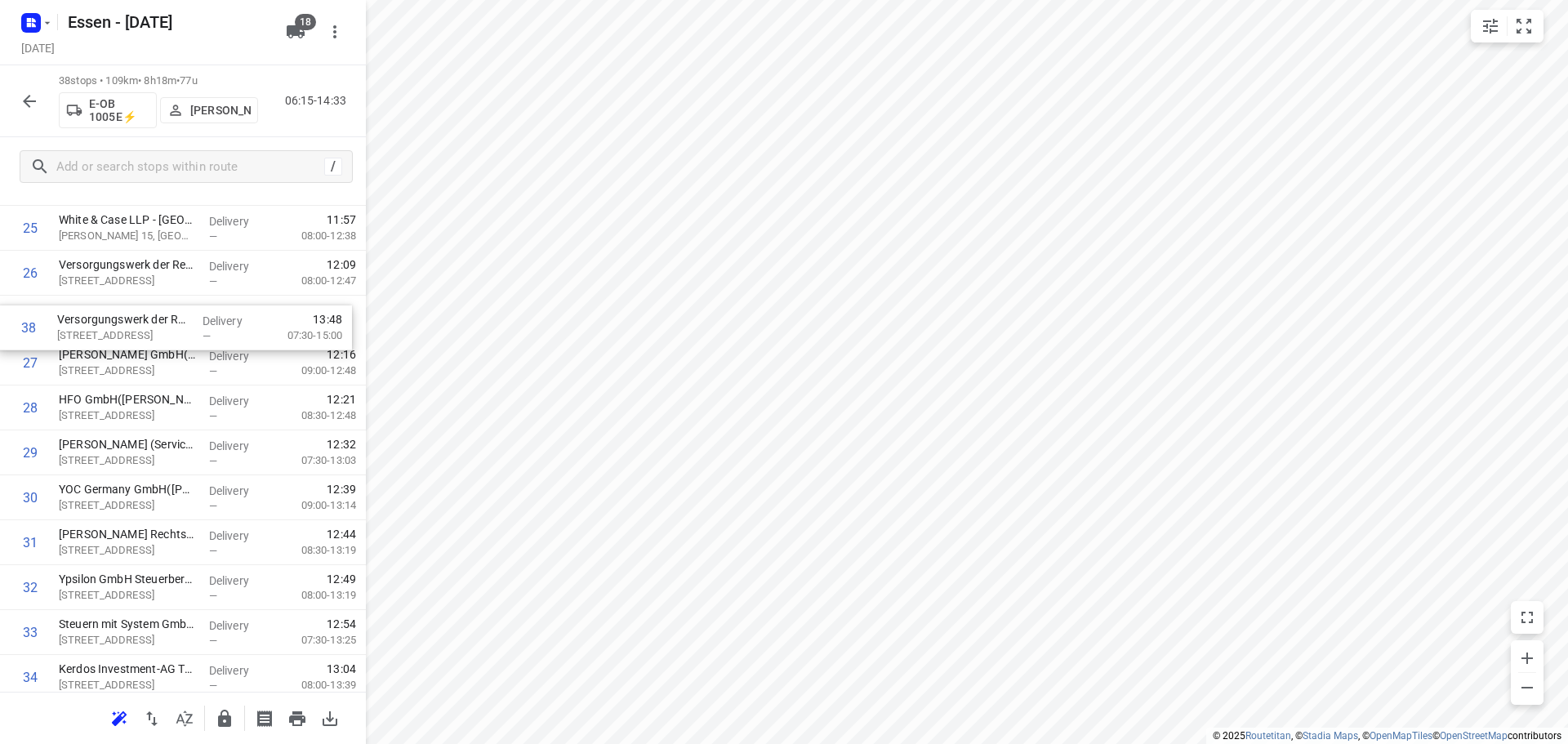
scroll to position [1150, 0]
drag, startPoint x: 123, startPoint y: 621, endPoint x: 118, endPoint y: 322, distance: 299.0
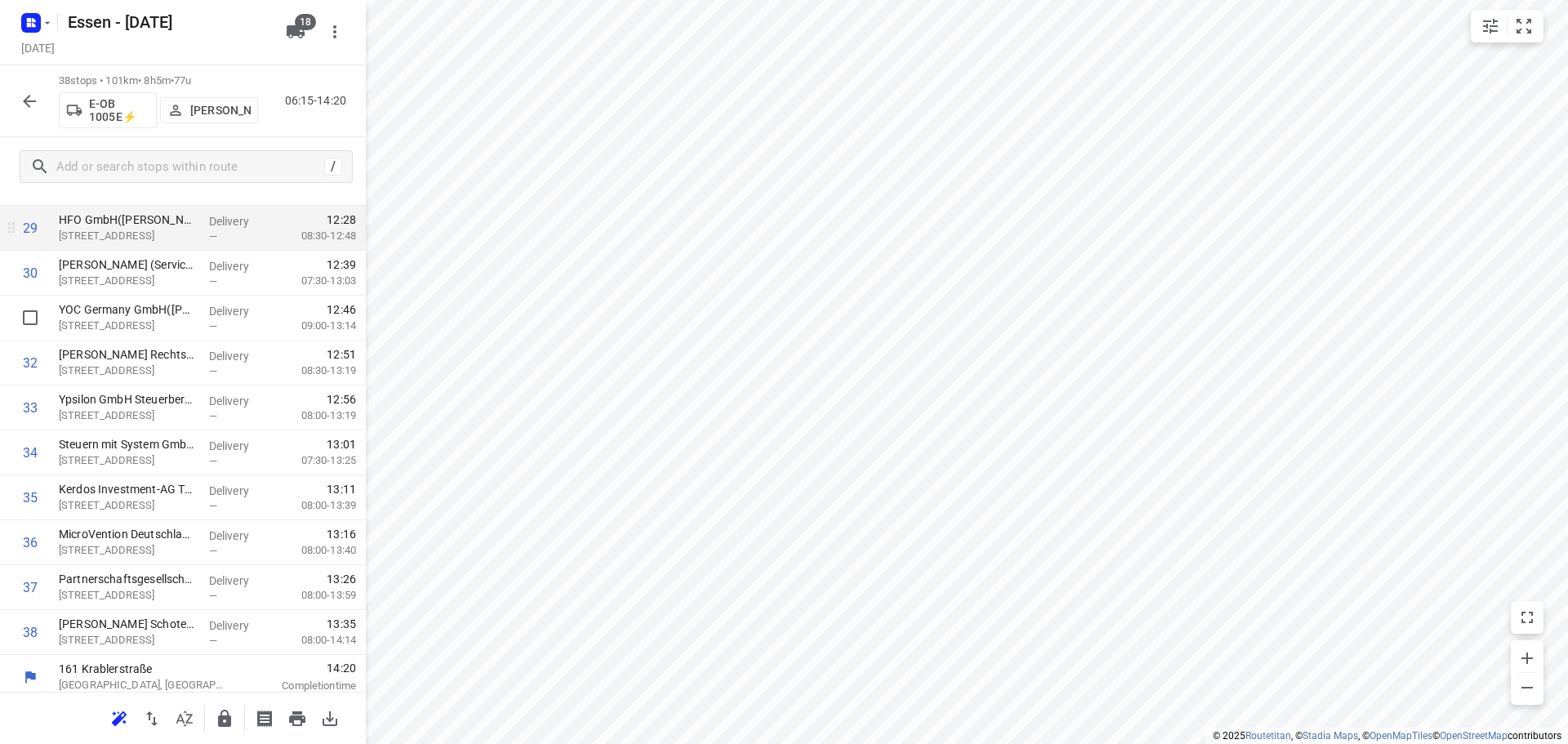
scroll to position [1338, 0]
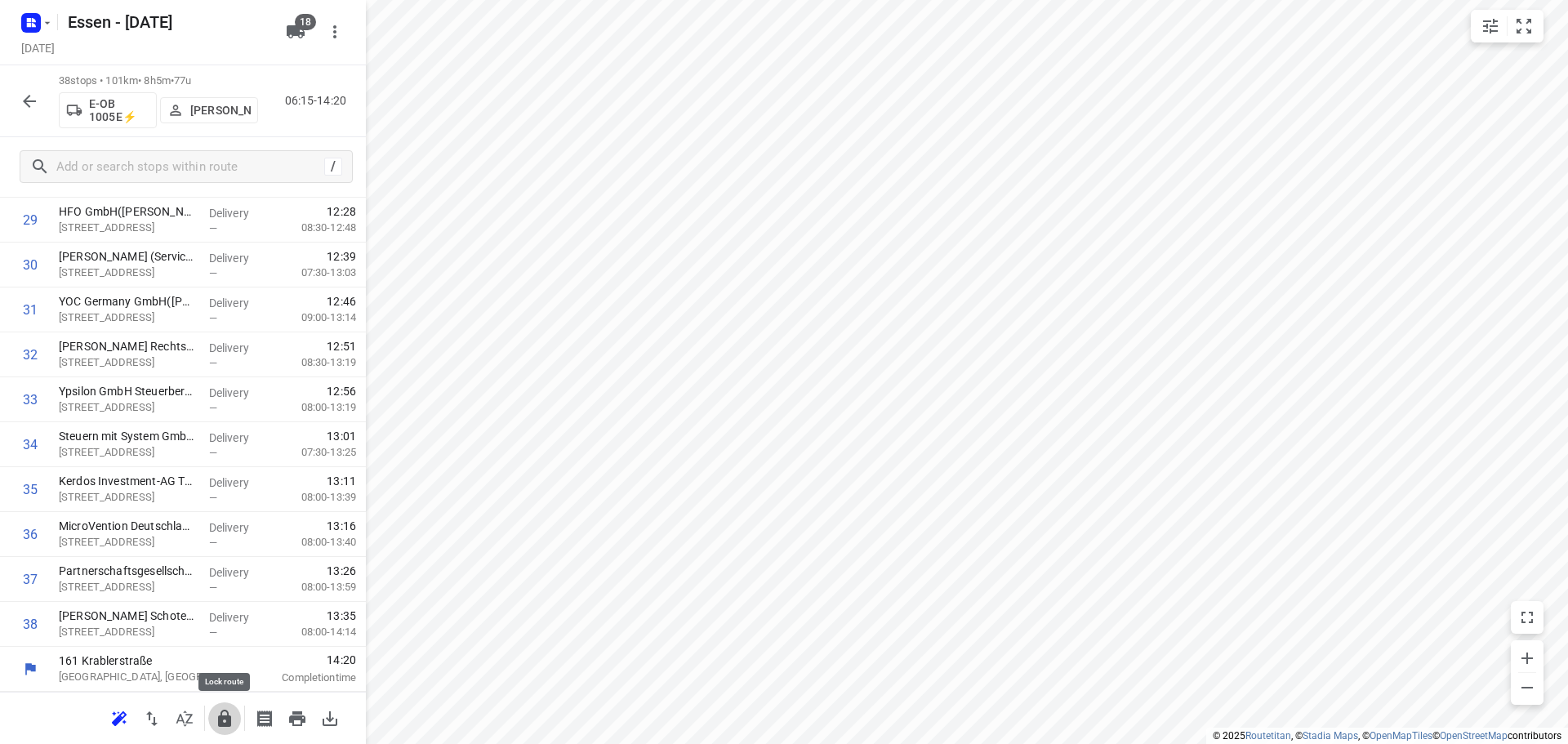
click at [222, 724] on icon "button" at bounding box center [224, 718] width 13 height 17
click at [28, 101] on icon "button" at bounding box center [30, 101] width 13 height 13
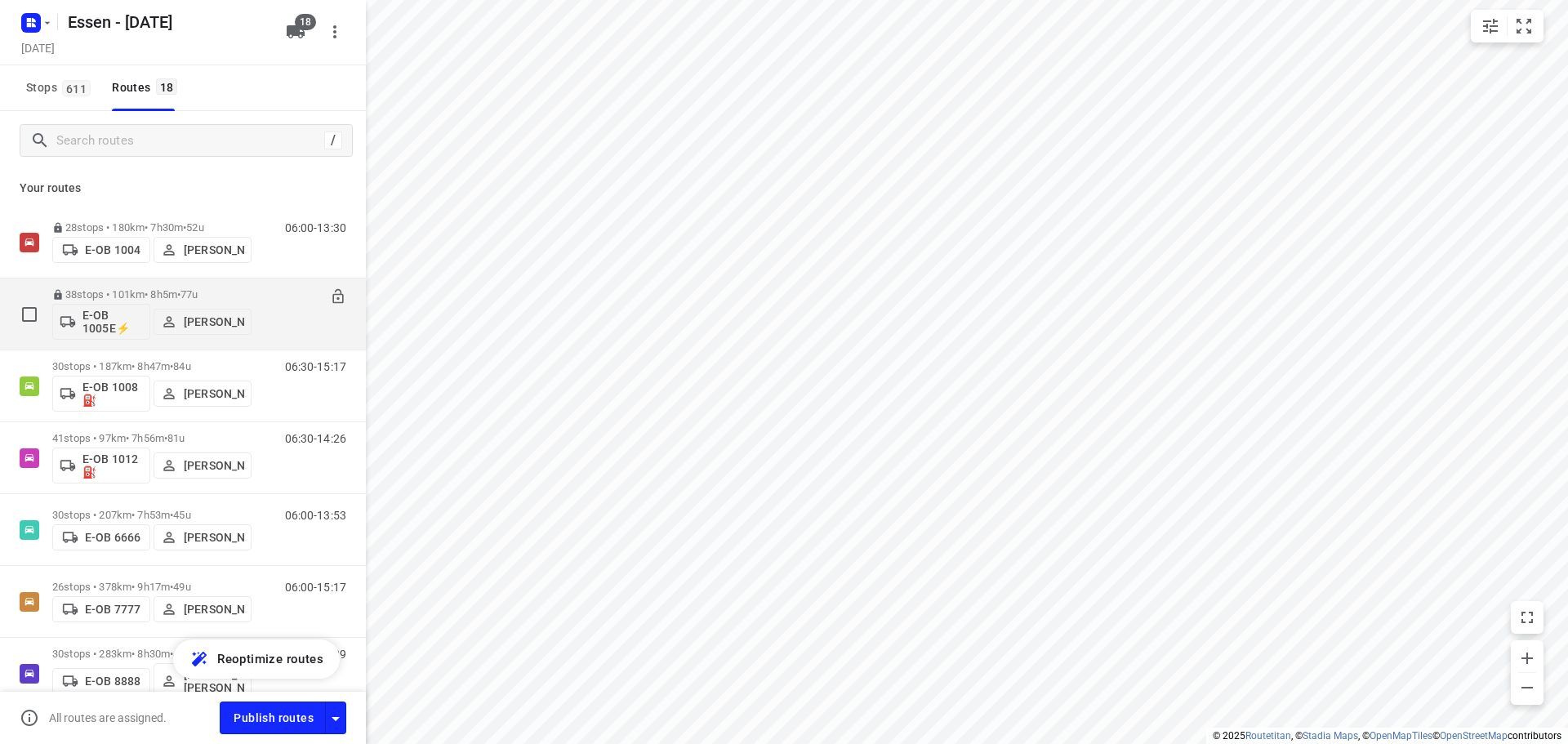
scroll to position [82, 0]
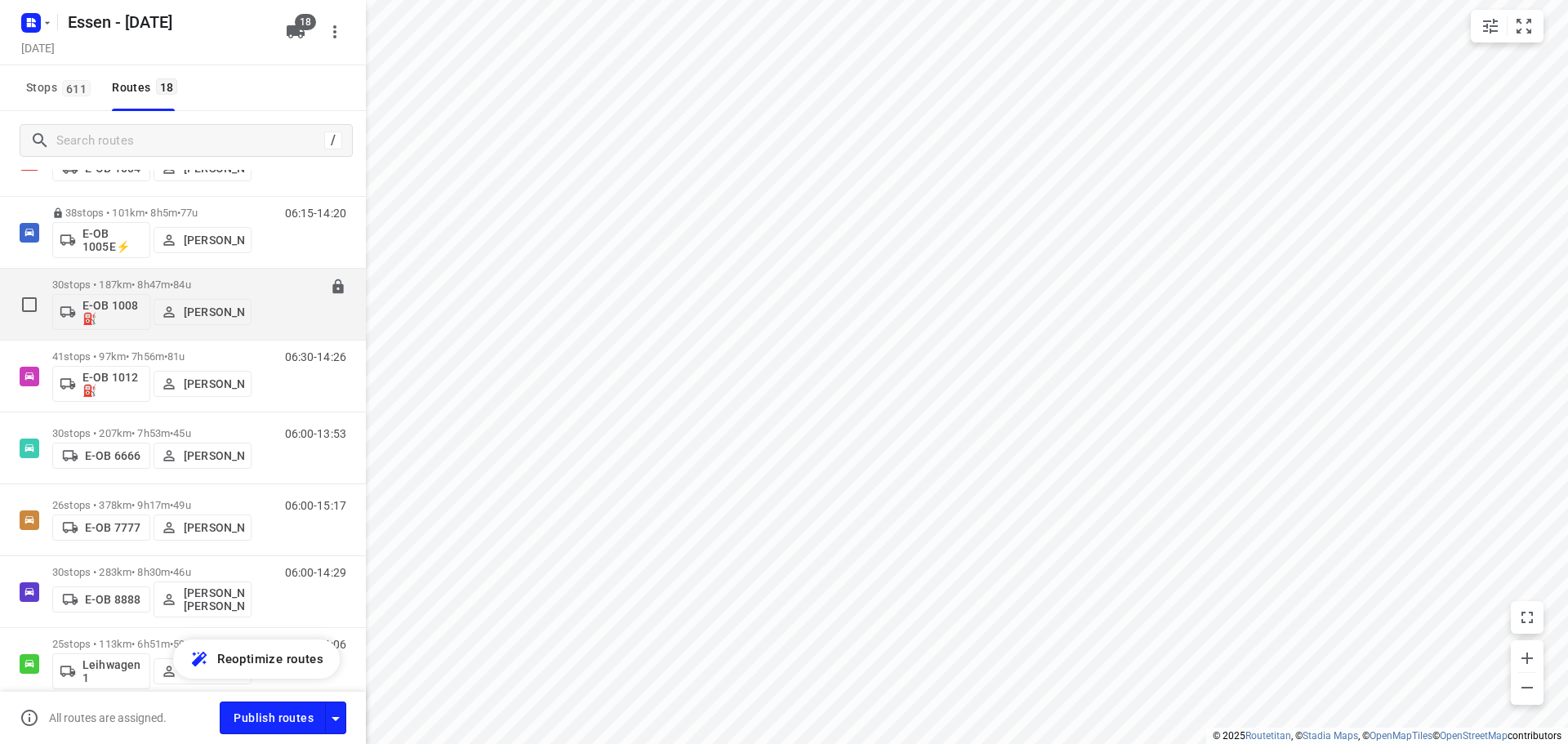
click at [132, 289] on p "30 stops • 187km • 8h47m • 84u" at bounding box center [152, 284] width 199 height 12
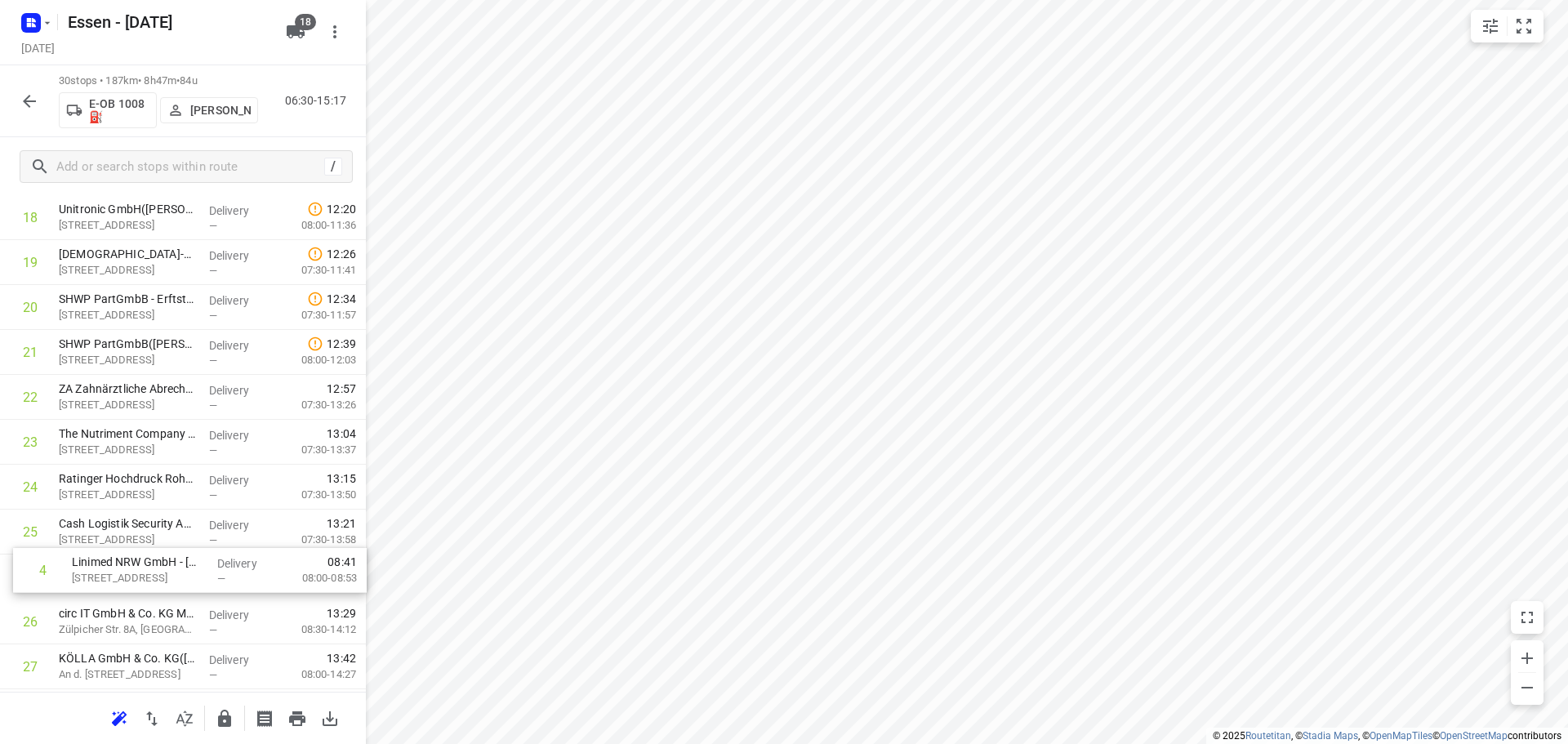
scroll to position [806, 0]
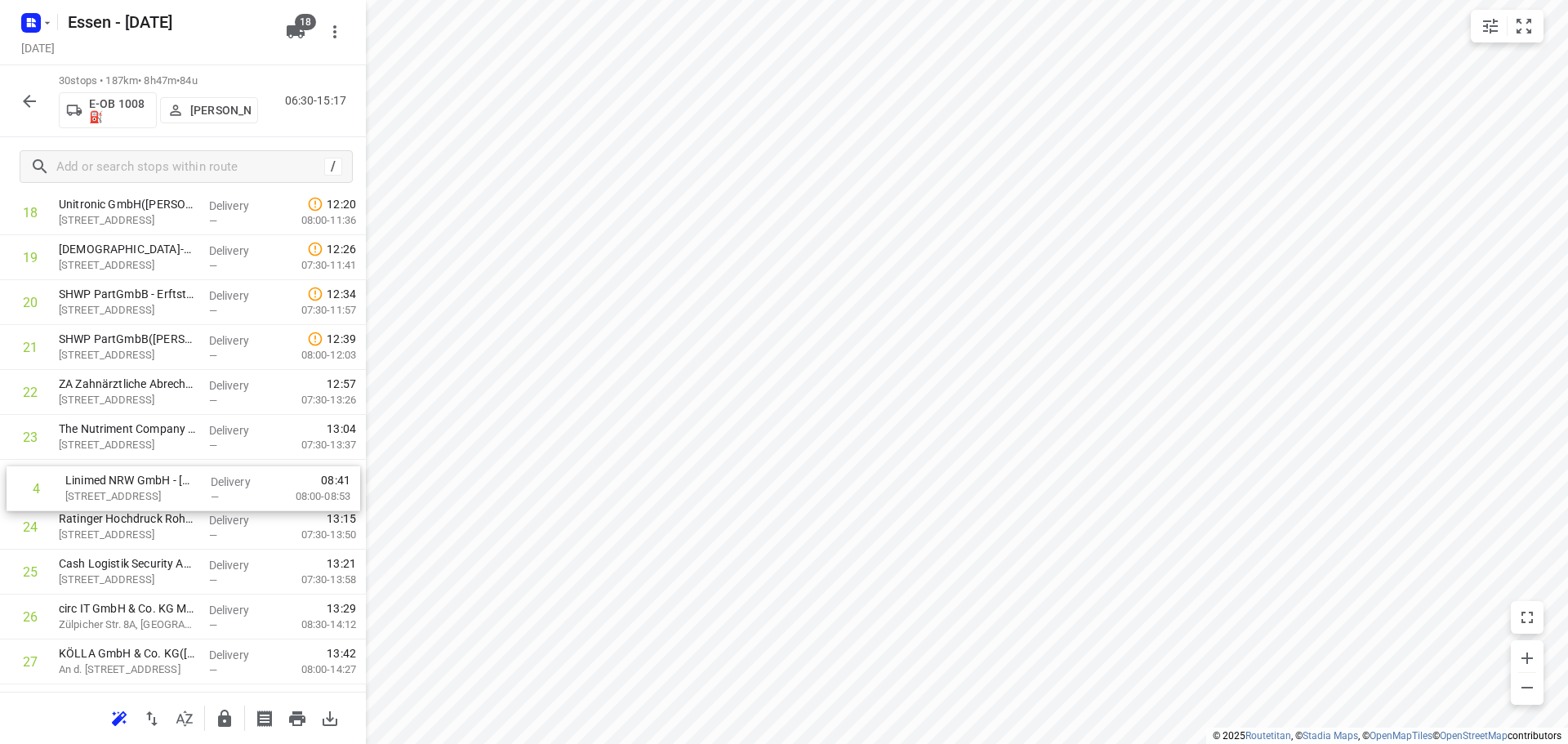
drag, startPoint x: 145, startPoint y: 440, endPoint x: 147, endPoint y: 496, distance: 56.0
click at [147, 498] on div "1 Hydro Aluminium Recycling Deutschland GmbH - 5([PERSON_NAME]) [STREET_ADDRESS…" at bounding box center [182, 145] width 366 height 1347
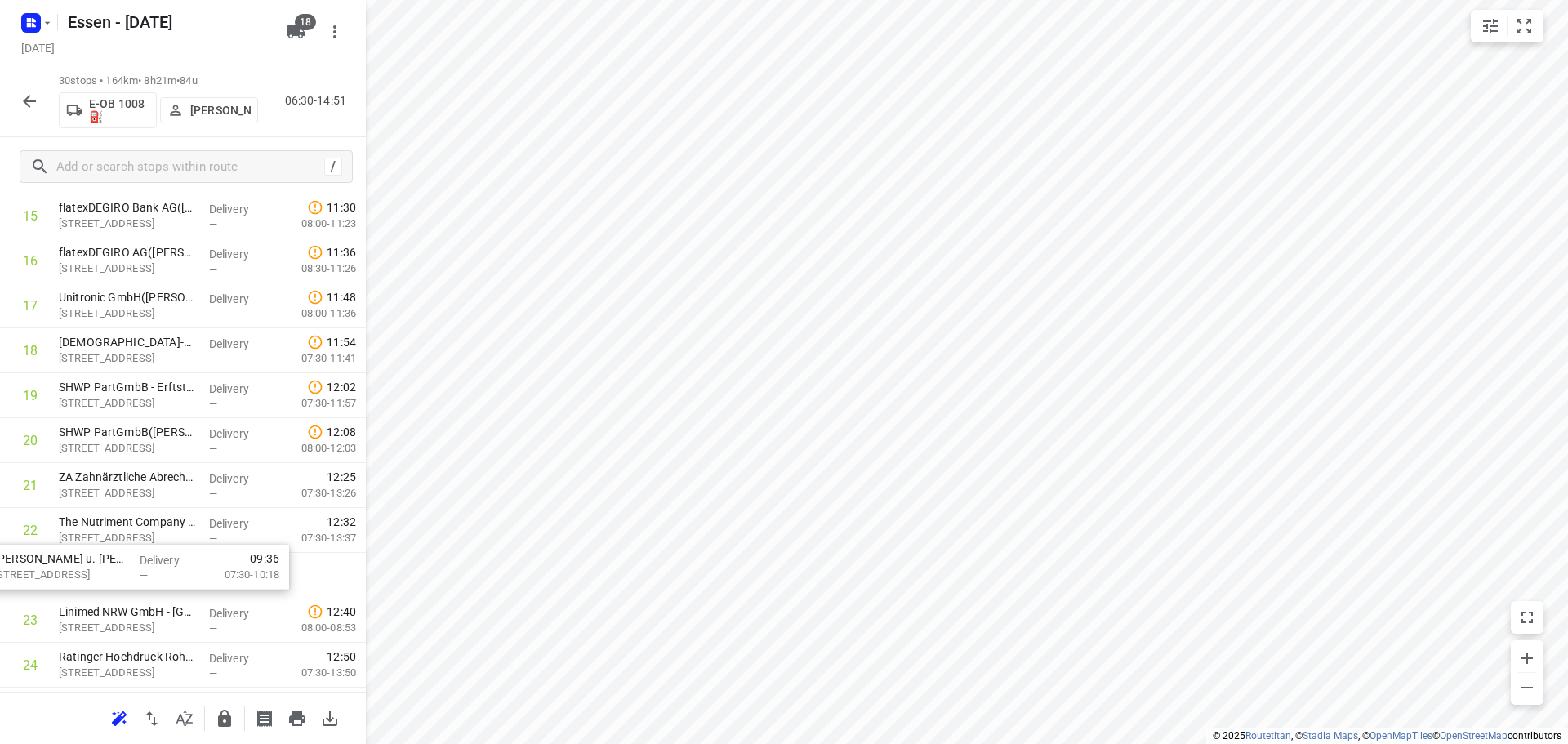
scroll to position [674, 0]
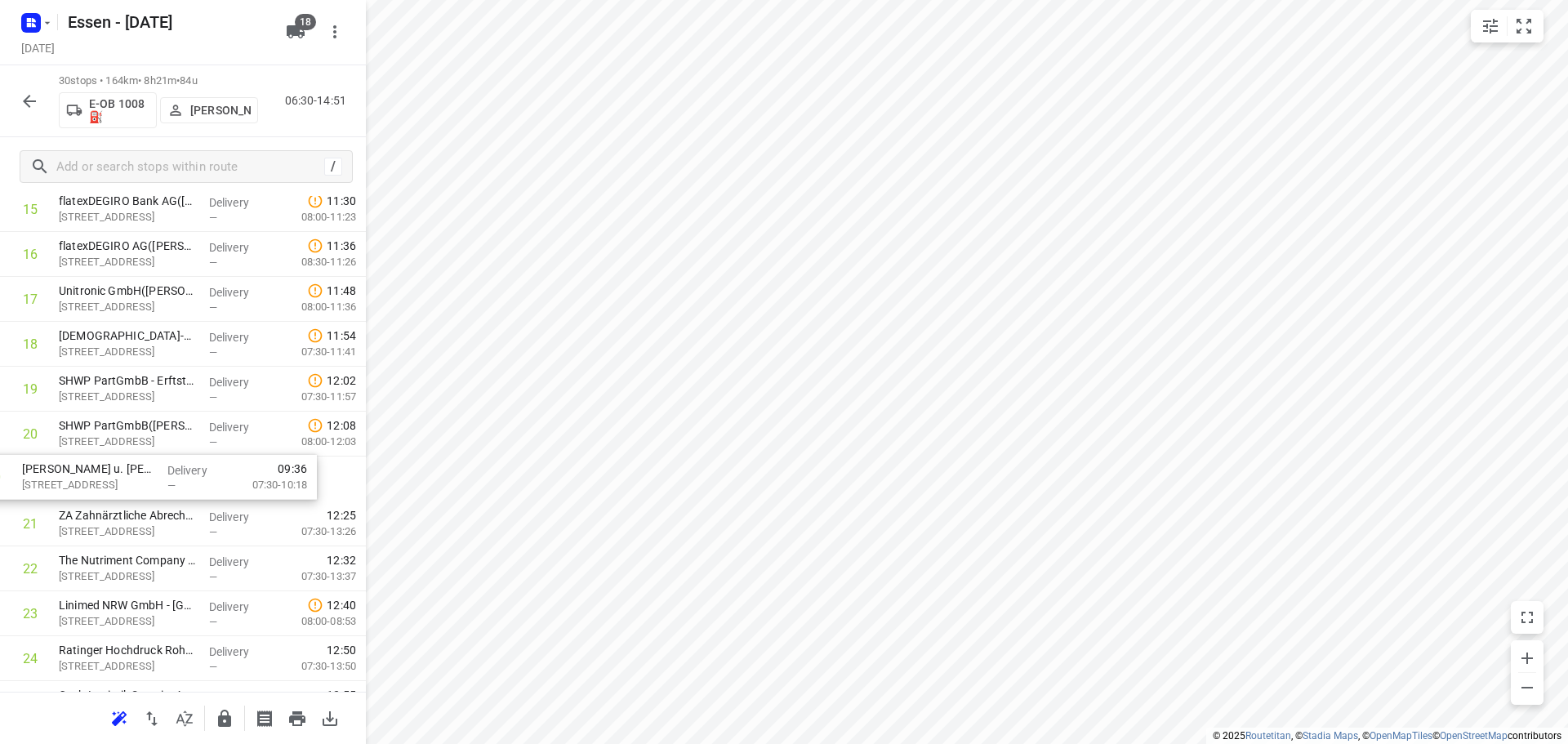
drag, startPoint x: 163, startPoint y: 220, endPoint x: 132, endPoint y: 489, distance: 270.8
click at [129, 489] on div "1 Hydro Aluminium Recycling Deutschland GmbH - 5([PERSON_NAME]) [STREET_ADDRESS…" at bounding box center [182, 277] width 366 height 1347
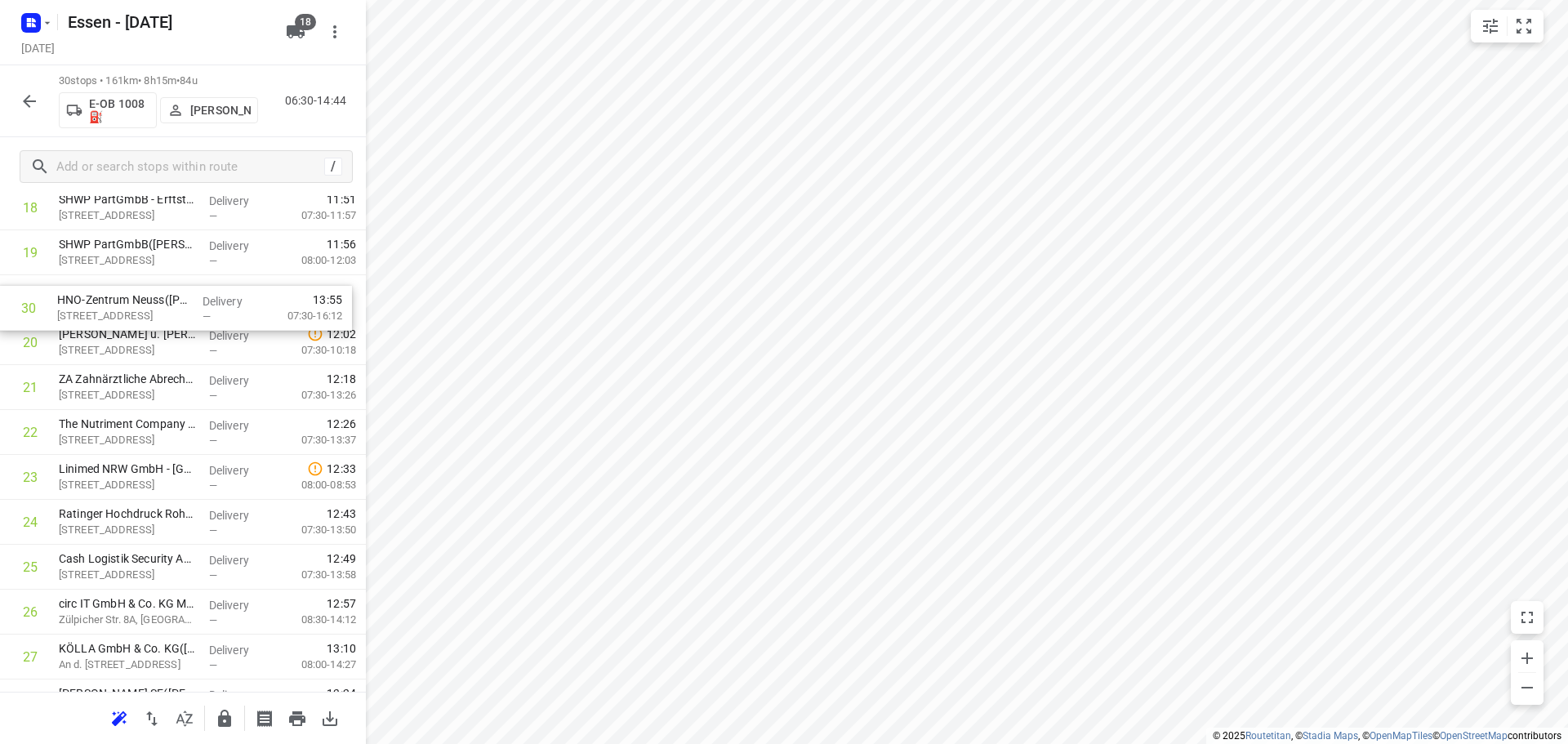
scroll to position [852, 0]
drag, startPoint x: 123, startPoint y: 626, endPoint x: 123, endPoint y: 347, distance: 279.0
click at [123, 347] on div "1 Hydro Aluminium Recycling Deutschland GmbH - 5([PERSON_NAME]) [STREET_ADDRESS…" at bounding box center [182, 99] width 366 height 1347
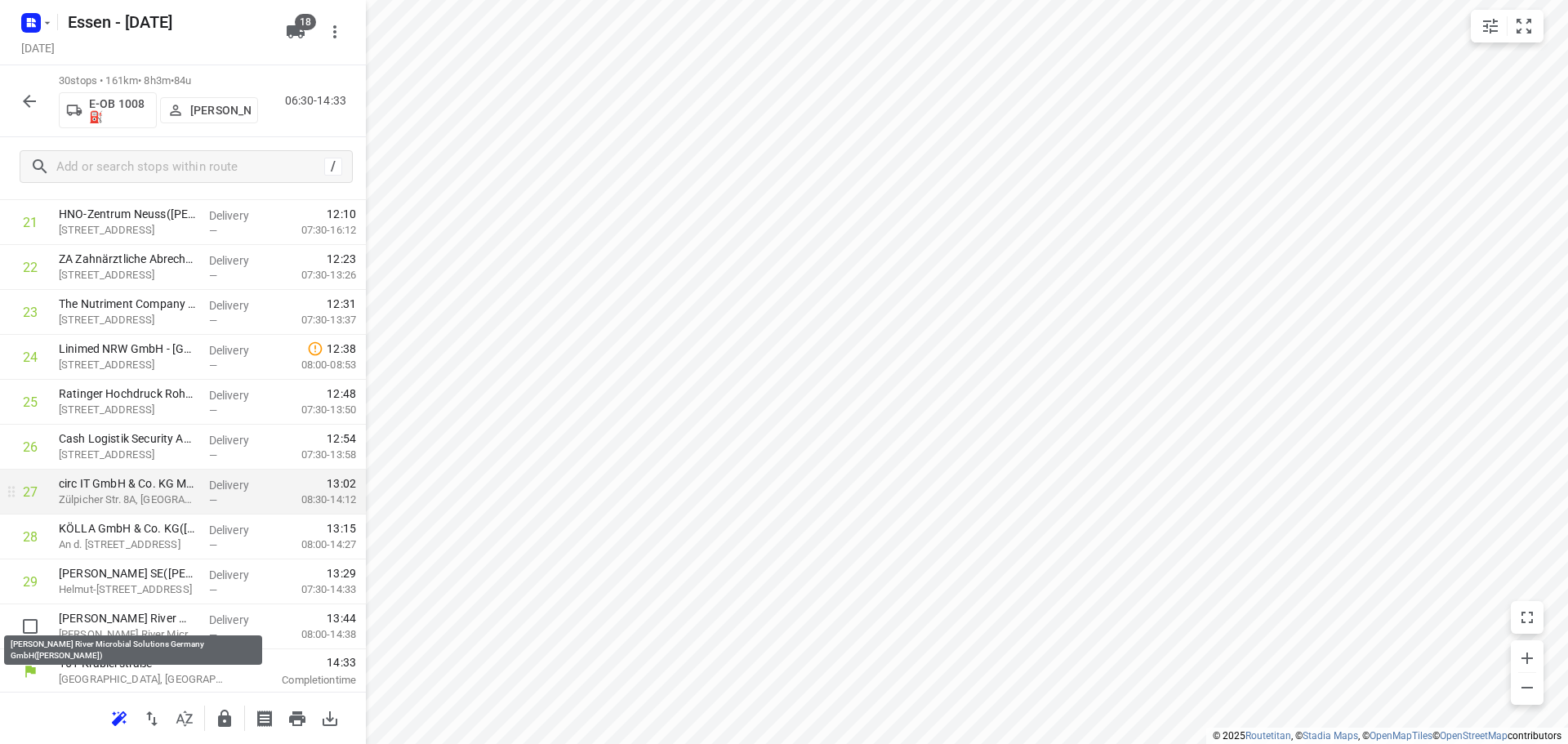
scroll to position [979, 0]
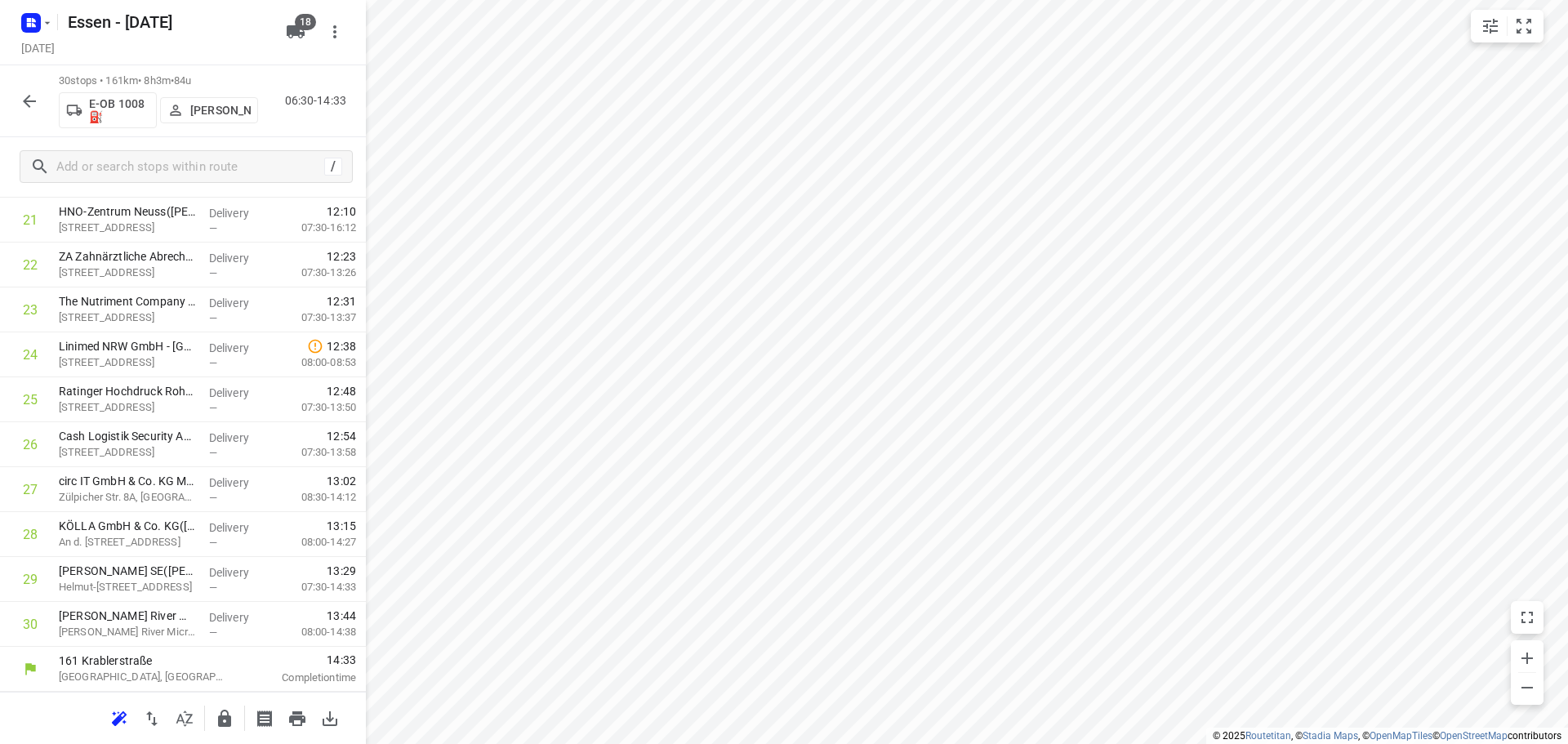
click at [229, 726] on icon "button" at bounding box center [224, 718] width 20 height 20
click at [27, 100] on icon "button" at bounding box center [29, 101] width 20 height 20
